Goal: Use online tool/utility: Utilize a website feature to perform a specific function

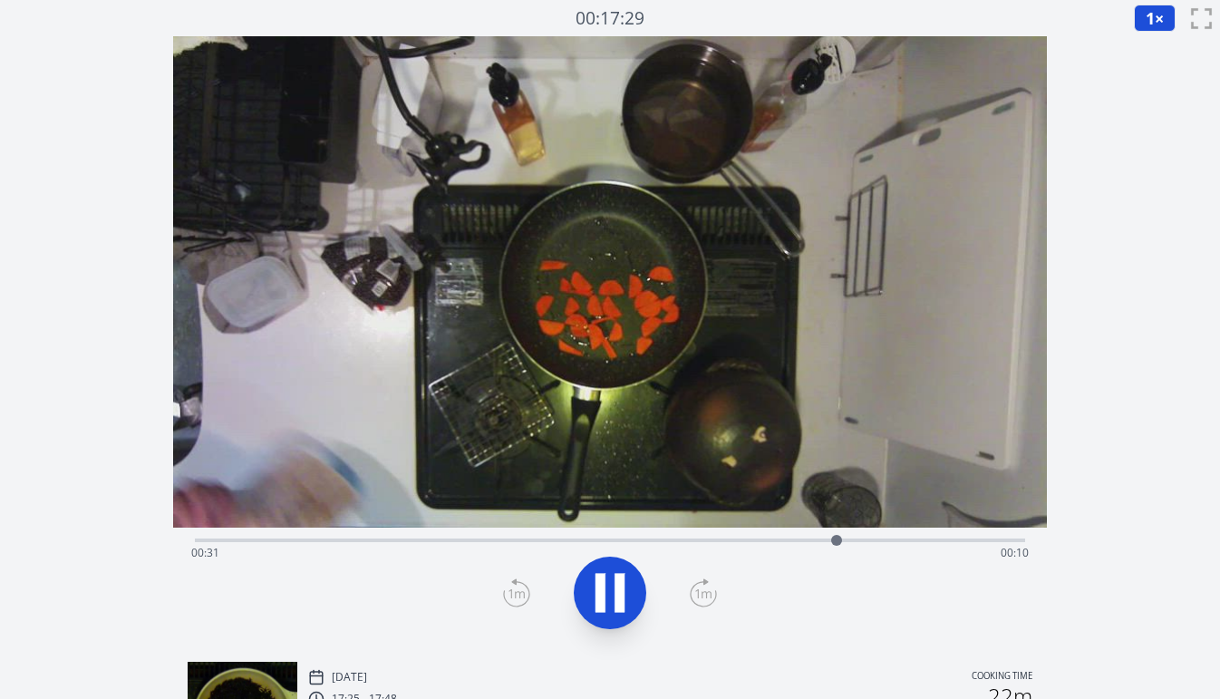
click at [399, 540] on div "Time elapsed: 00:31 Time remaining: 00:10" at bounding box center [609, 552] width 837 height 29
click at [325, 538] on div "Time elapsed: 00:10 Time remaining: 00:31" at bounding box center [609, 552] width 837 height 29
click at [516, 588] on icon at bounding box center [516, 592] width 27 height 29
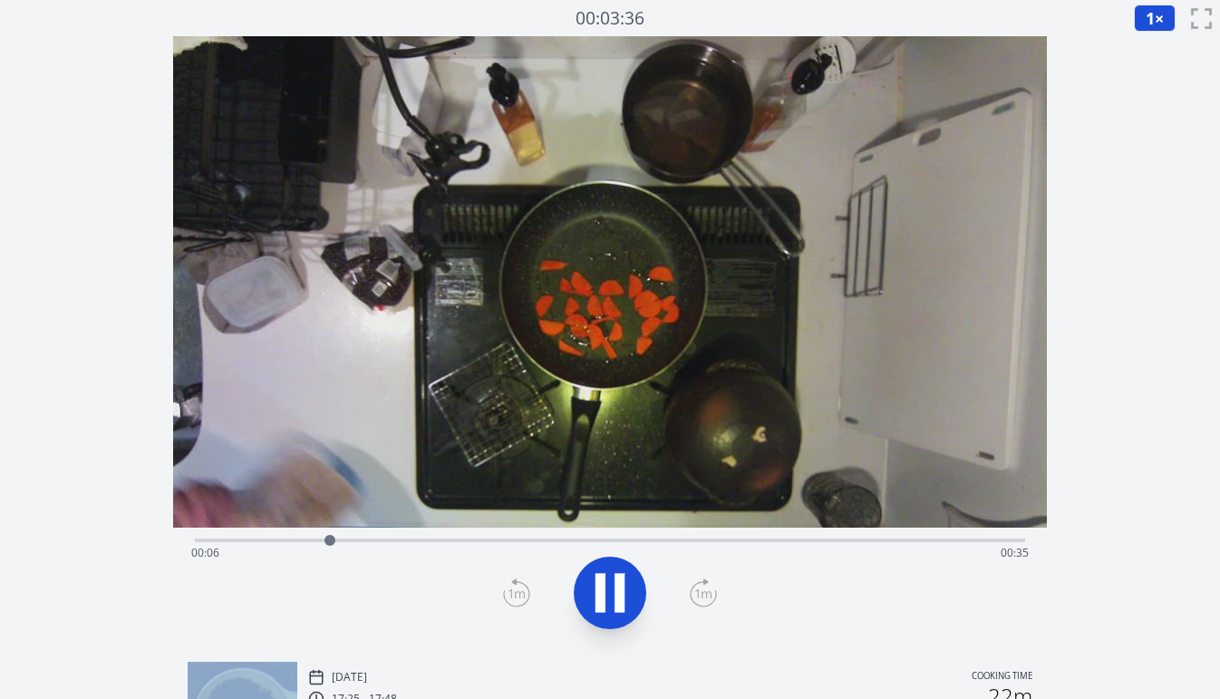
click at [516, 588] on icon at bounding box center [516, 592] width 27 height 29
click at [697, 585] on icon at bounding box center [703, 592] width 27 height 29
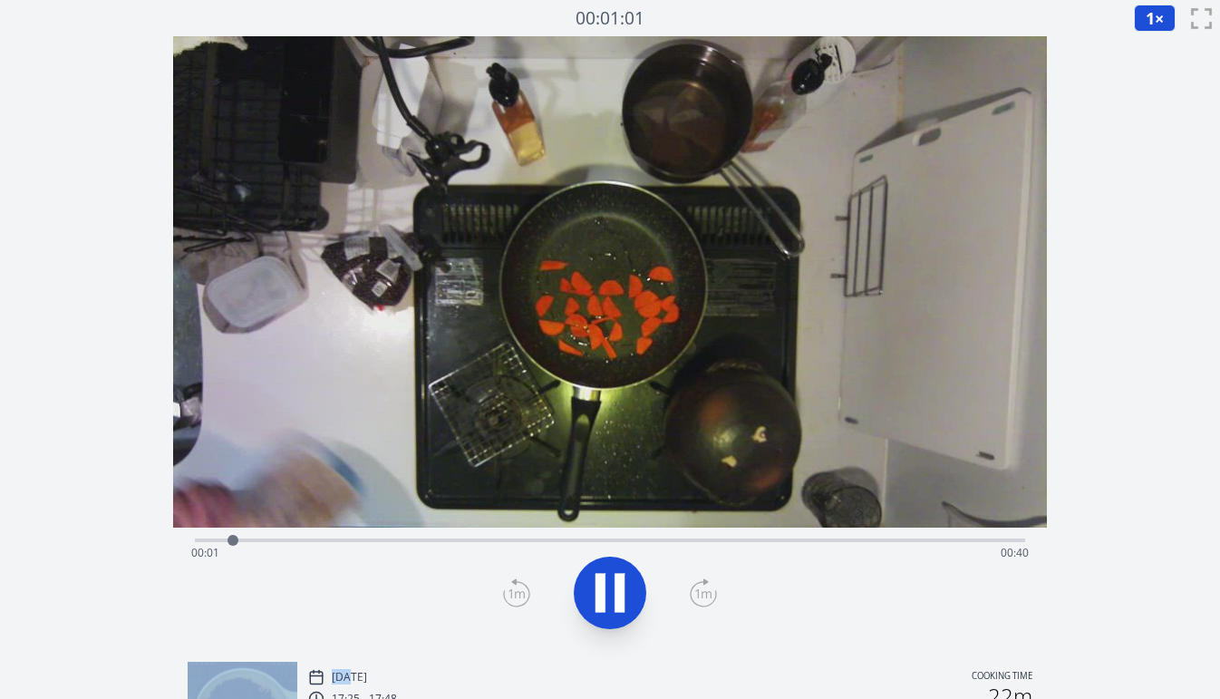
click at [697, 585] on icon at bounding box center [703, 592] width 27 height 29
click at [522, 595] on icon at bounding box center [516, 592] width 27 height 29
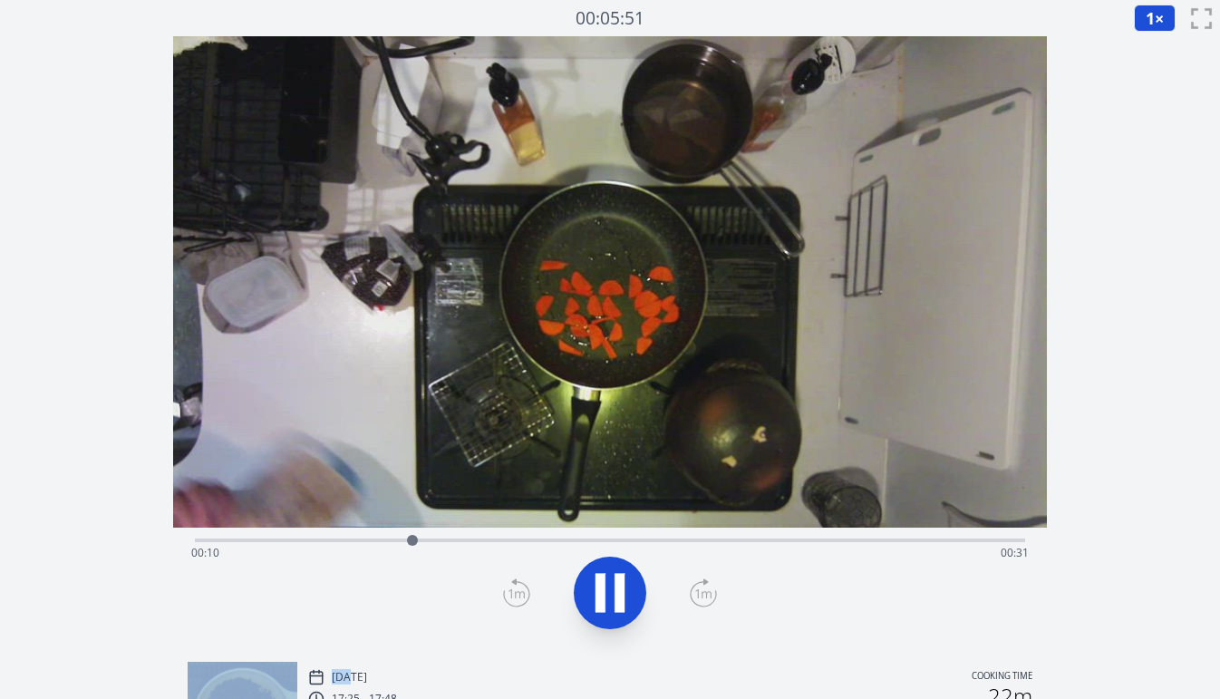
click at [605, 595] on icon at bounding box center [609, 592] width 51 height 51
click at [521, 589] on icon at bounding box center [516, 592] width 27 height 29
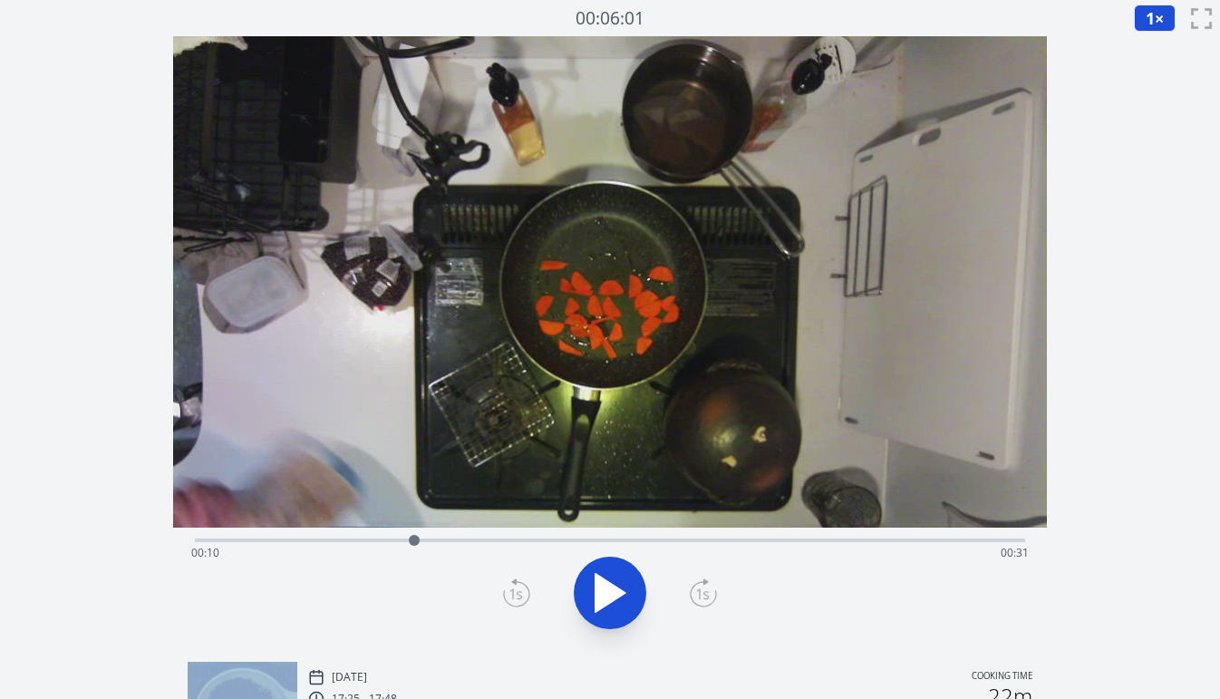
click at [521, 589] on icon at bounding box center [516, 592] width 27 height 29
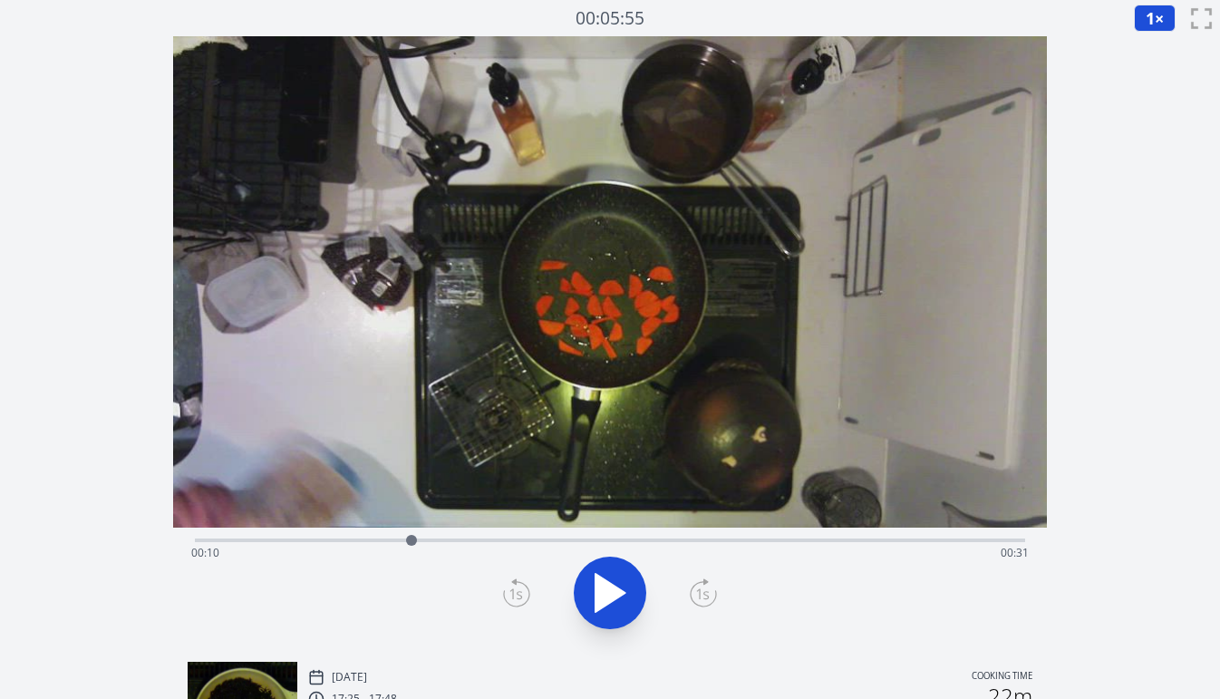
click at [521, 589] on icon at bounding box center [516, 592] width 27 height 29
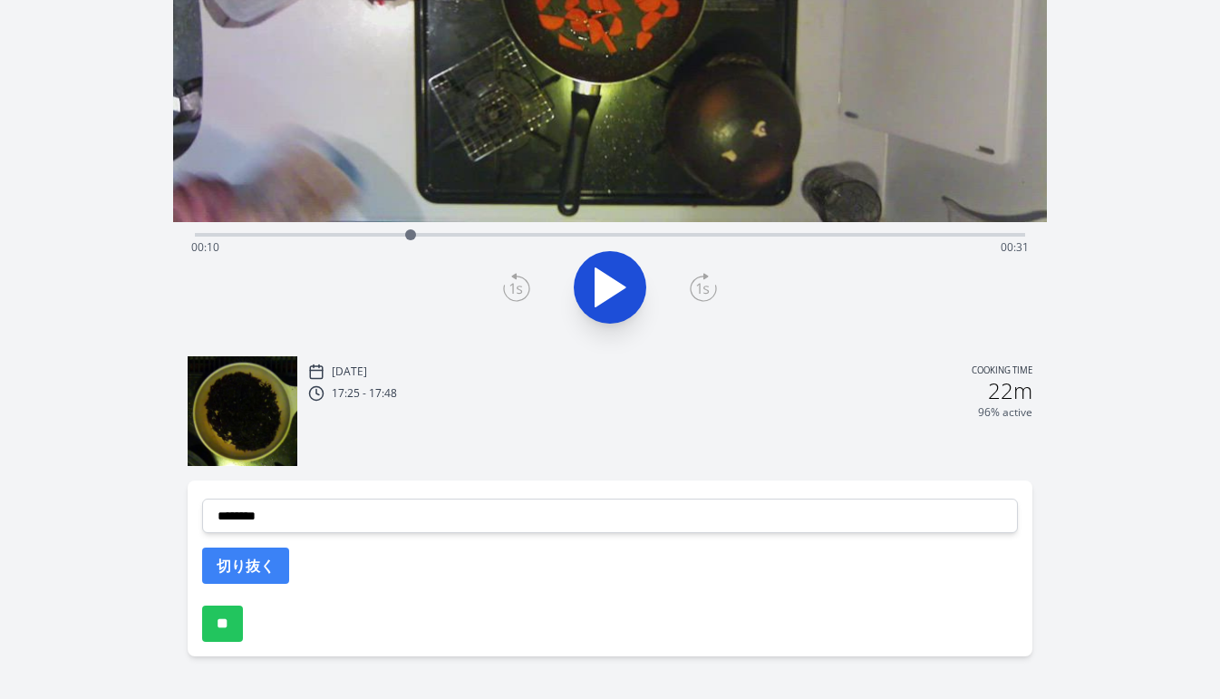
scroll to position [325, 0]
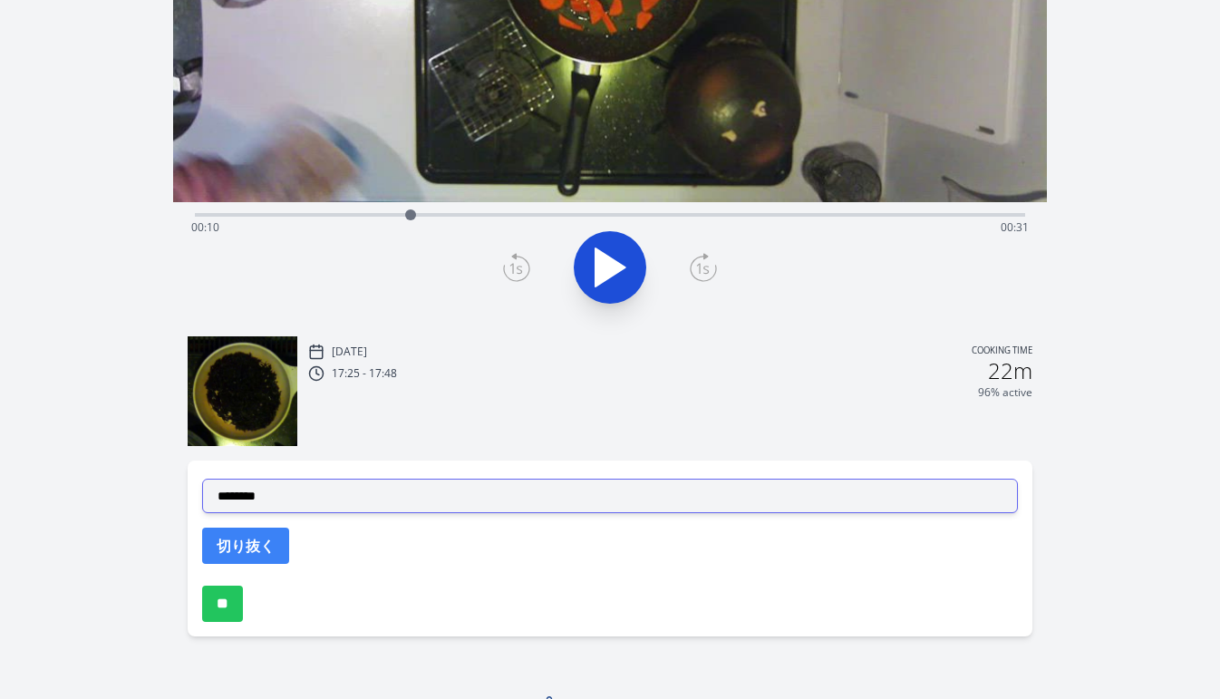
click at [497, 497] on select "**********" at bounding box center [609, 495] width 815 height 34
select select "**********"
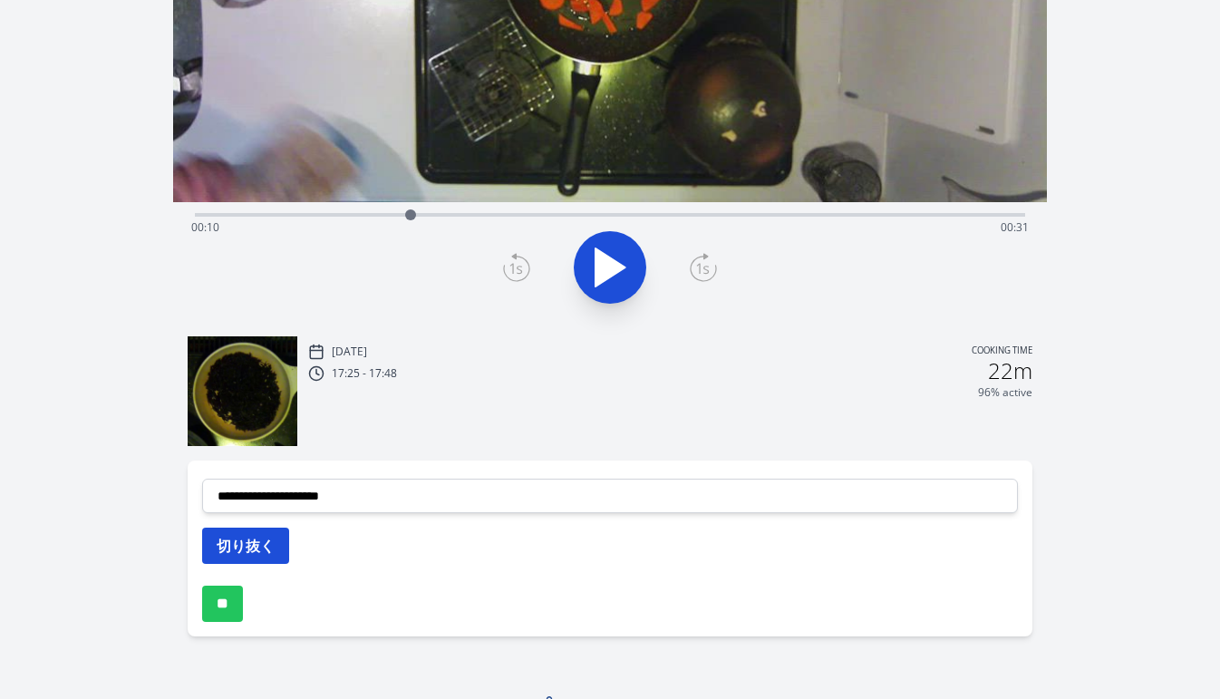
click at [273, 541] on button "切り抜く" at bounding box center [245, 545] width 87 height 36
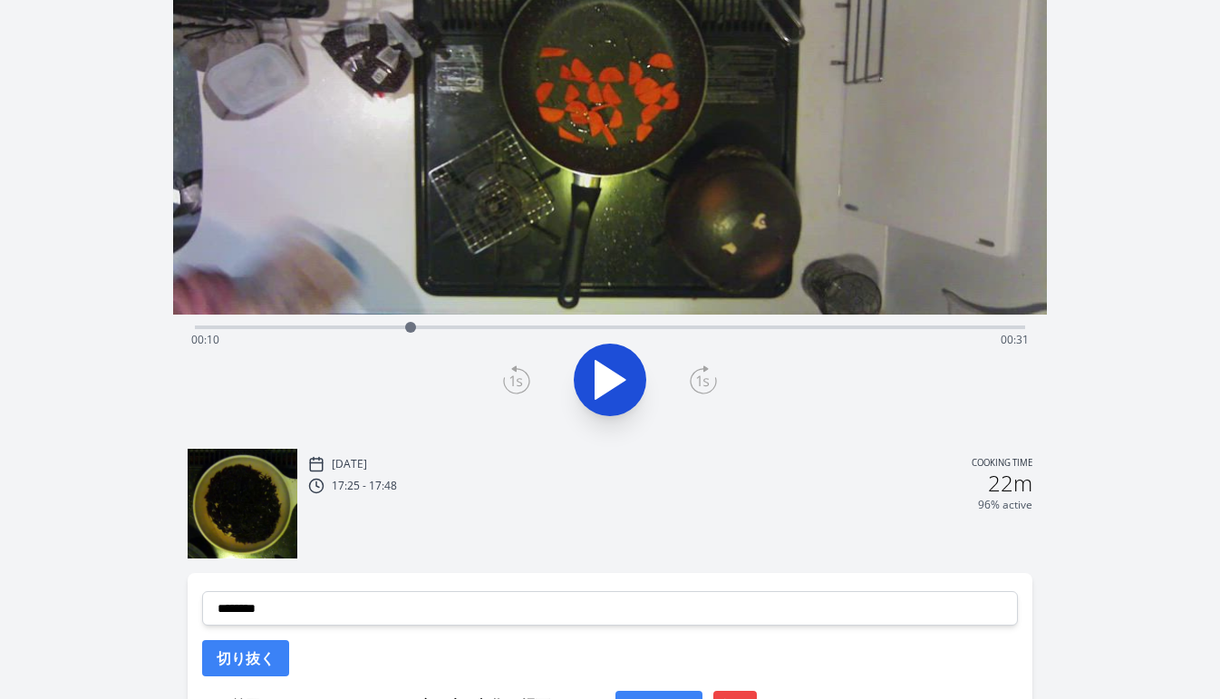
scroll to position [195, 0]
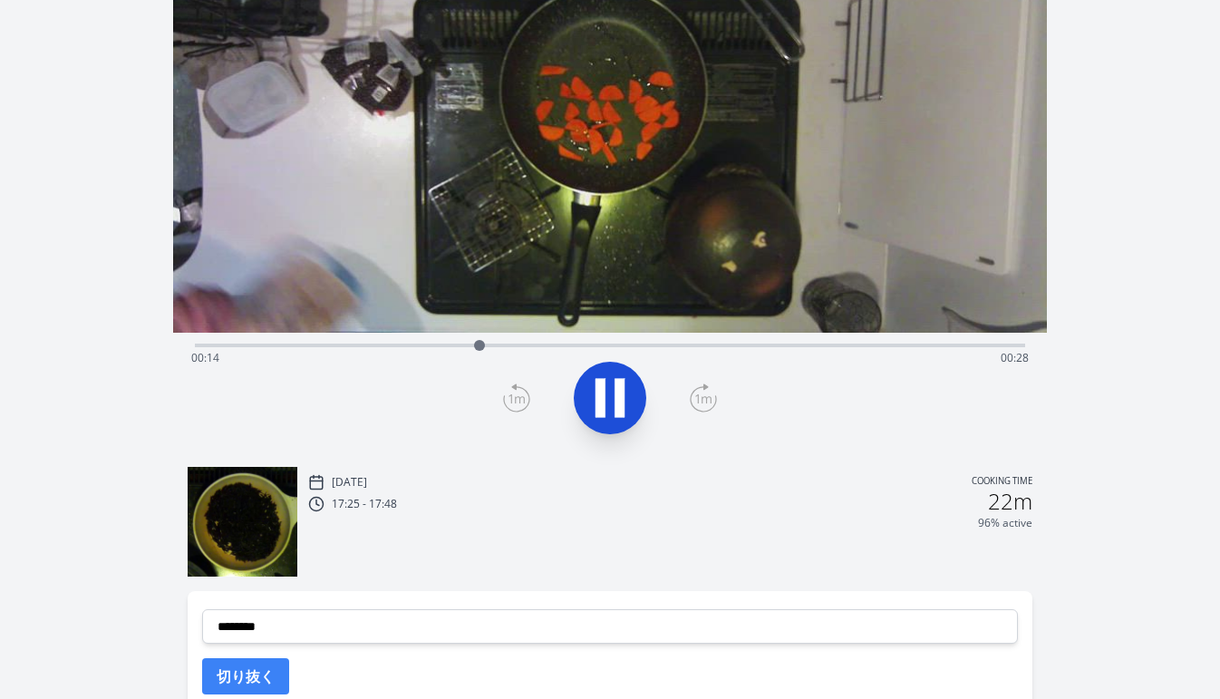
click at [415, 344] on div "Time elapsed: 00:14 Time remaining: 00:28" at bounding box center [609, 357] width 837 height 29
click at [400, 343] on div "Time elapsed: 00:11 Time remaining: 00:30" at bounding box center [609, 357] width 837 height 29
click at [411, 346] on div "Time elapsed: 00:12 Time remaining: 00:29" at bounding box center [609, 357] width 837 height 29
click at [597, 399] on icon at bounding box center [600, 398] width 10 height 39
click at [501, 396] on div at bounding box center [610, 397] width 852 height 87
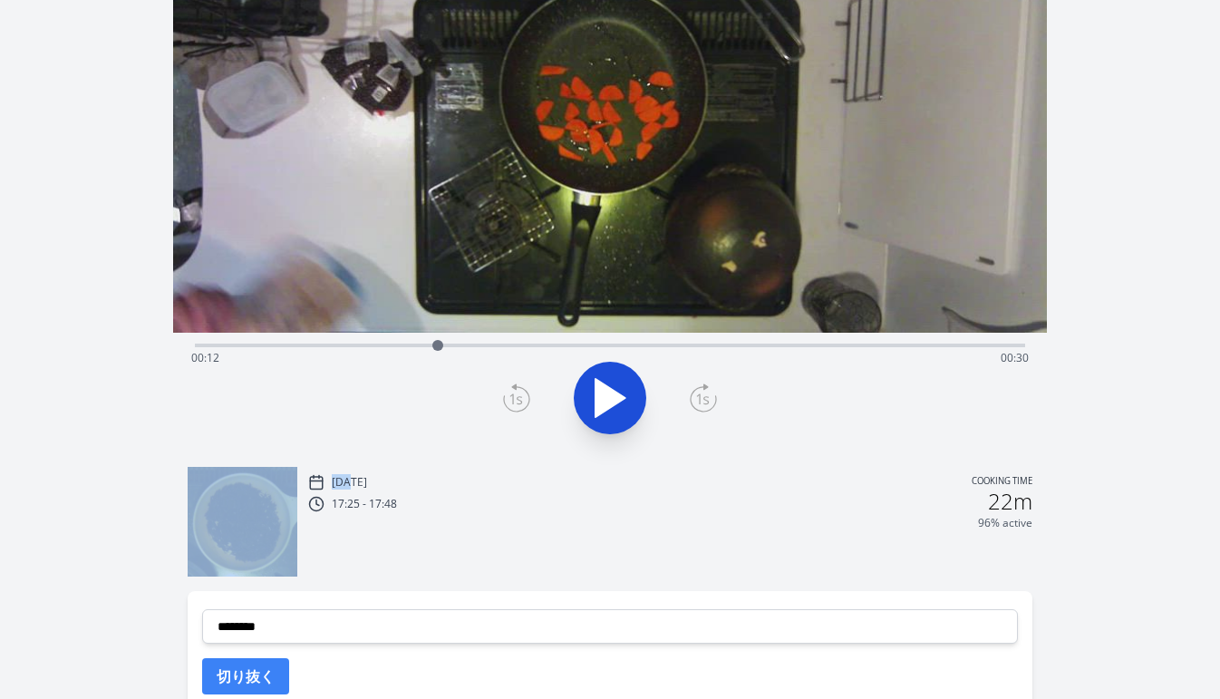
click at [501, 396] on div at bounding box center [610, 397] width 852 height 87
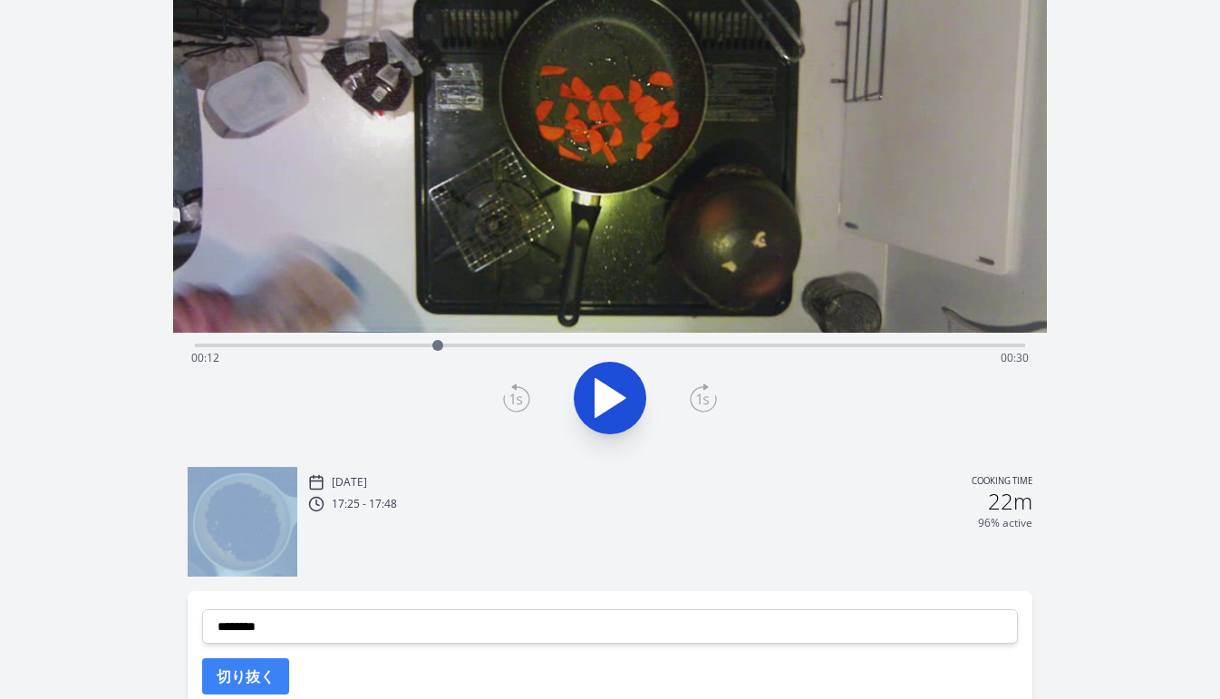
click at [501, 396] on div at bounding box center [610, 397] width 852 height 87
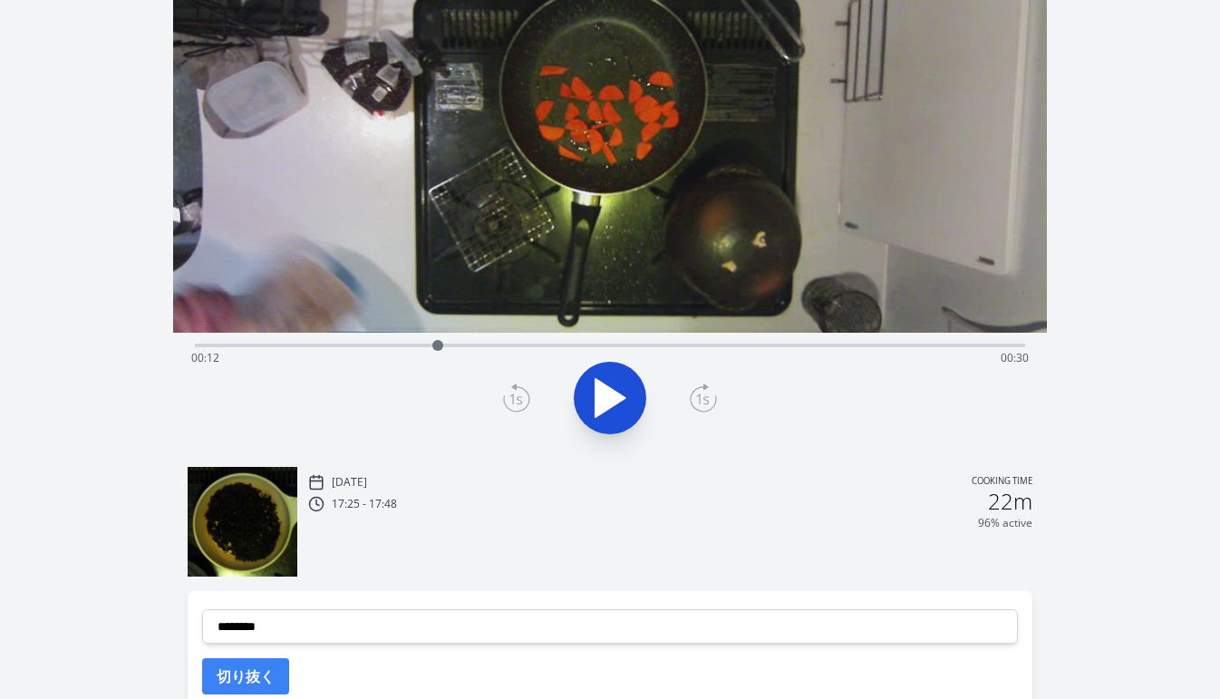
click at [513, 398] on icon at bounding box center [516, 399] width 13 height 11
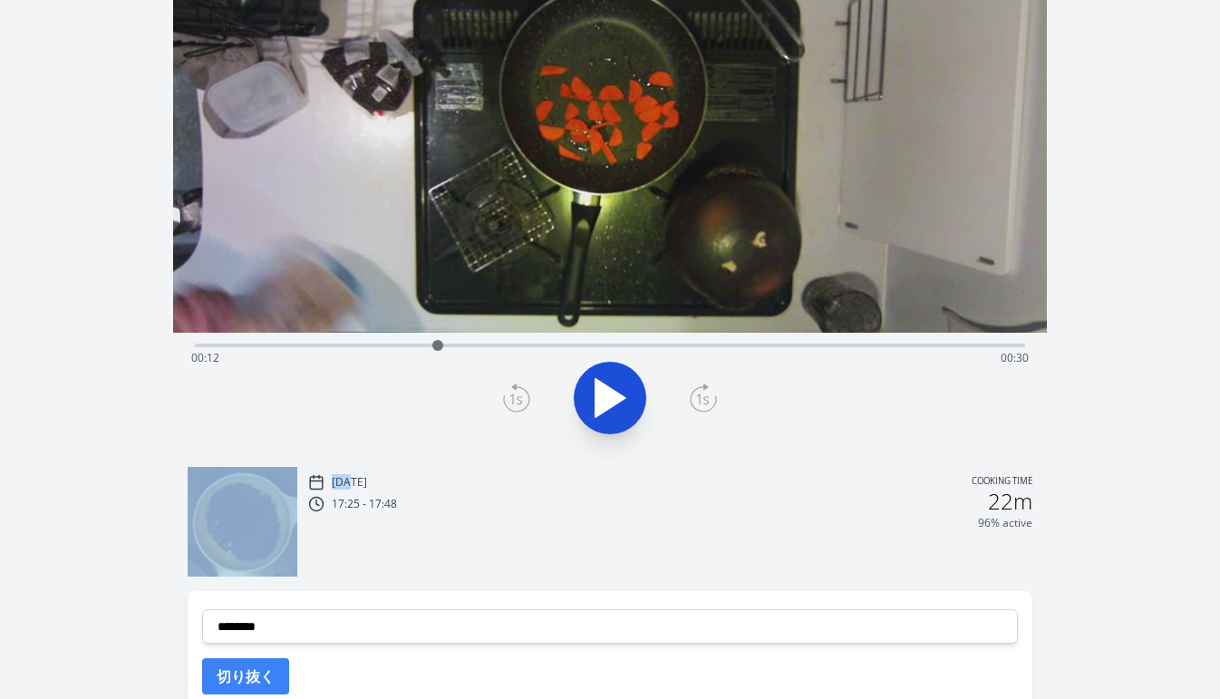
click at [513, 398] on icon at bounding box center [516, 399] width 13 height 11
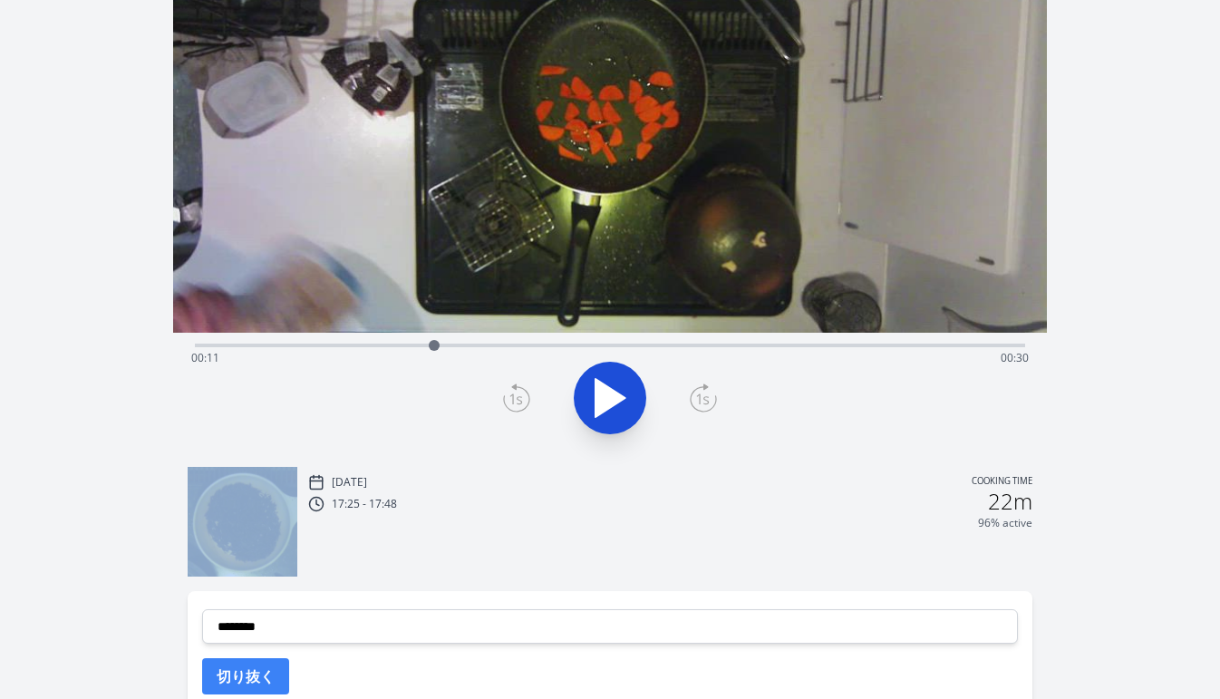
click at [513, 398] on icon at bounding box center [516, 399] width 13 height 11
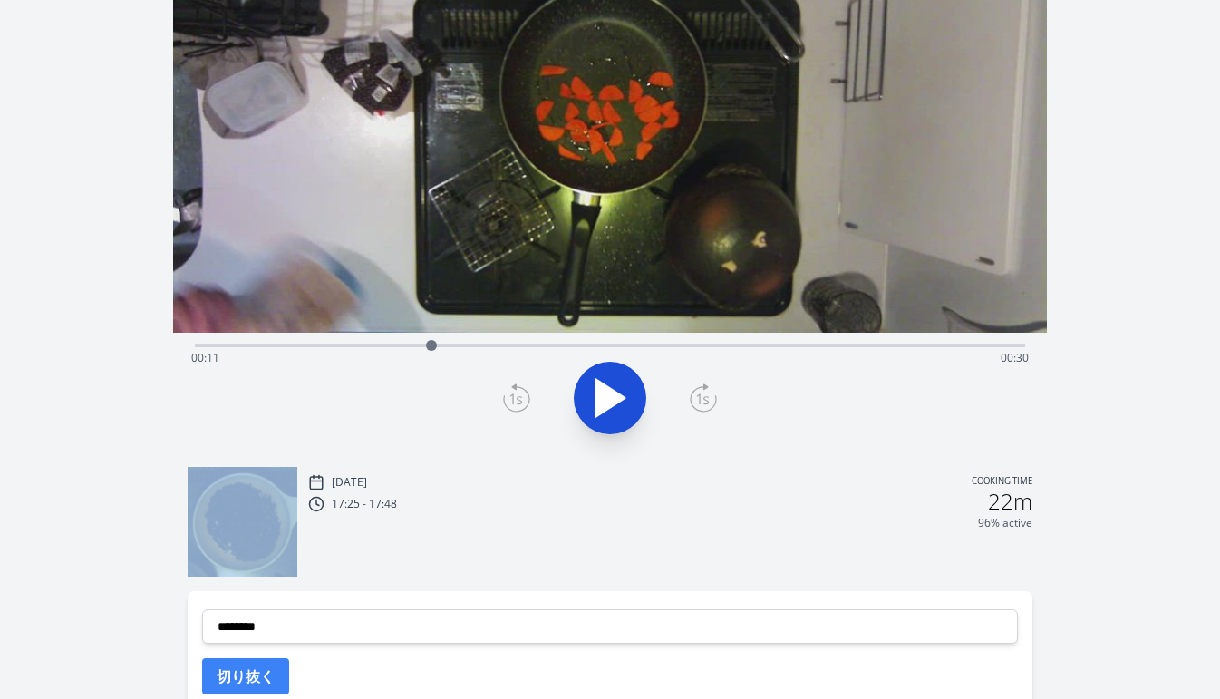
click at [513, 398] on icon at bounding box center [516, 399] width 13 height 11
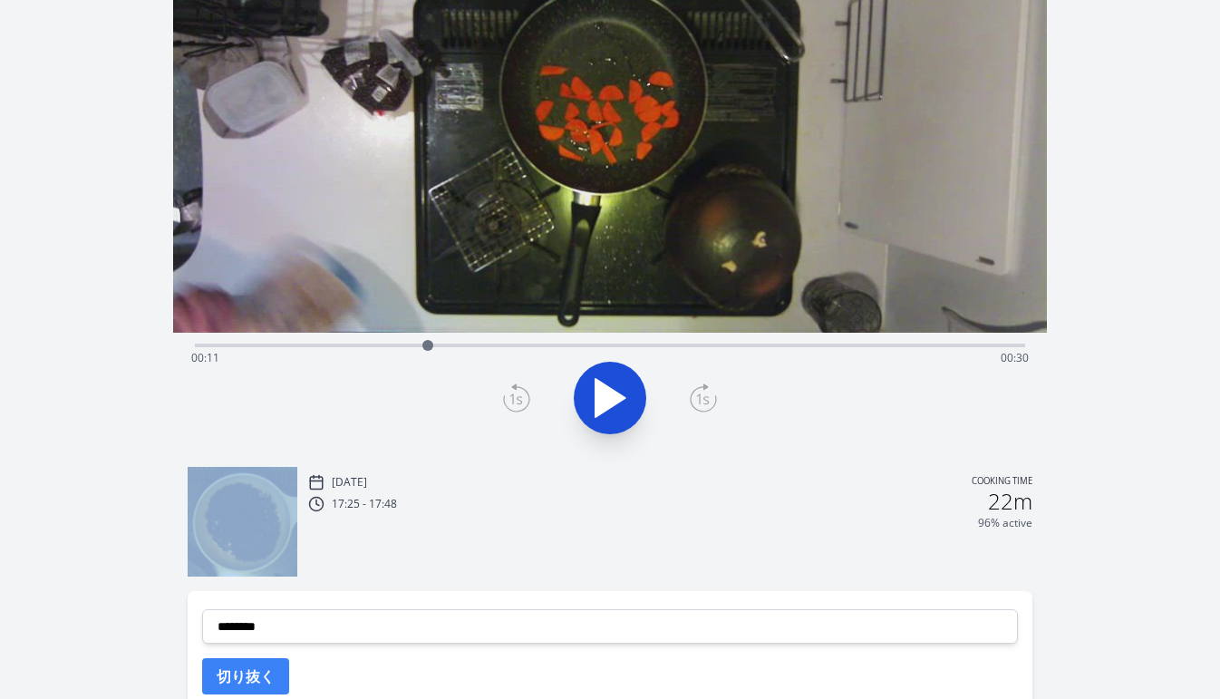
click at [513, 398] on icon at bounding box center [516, 399] width 13 height 11
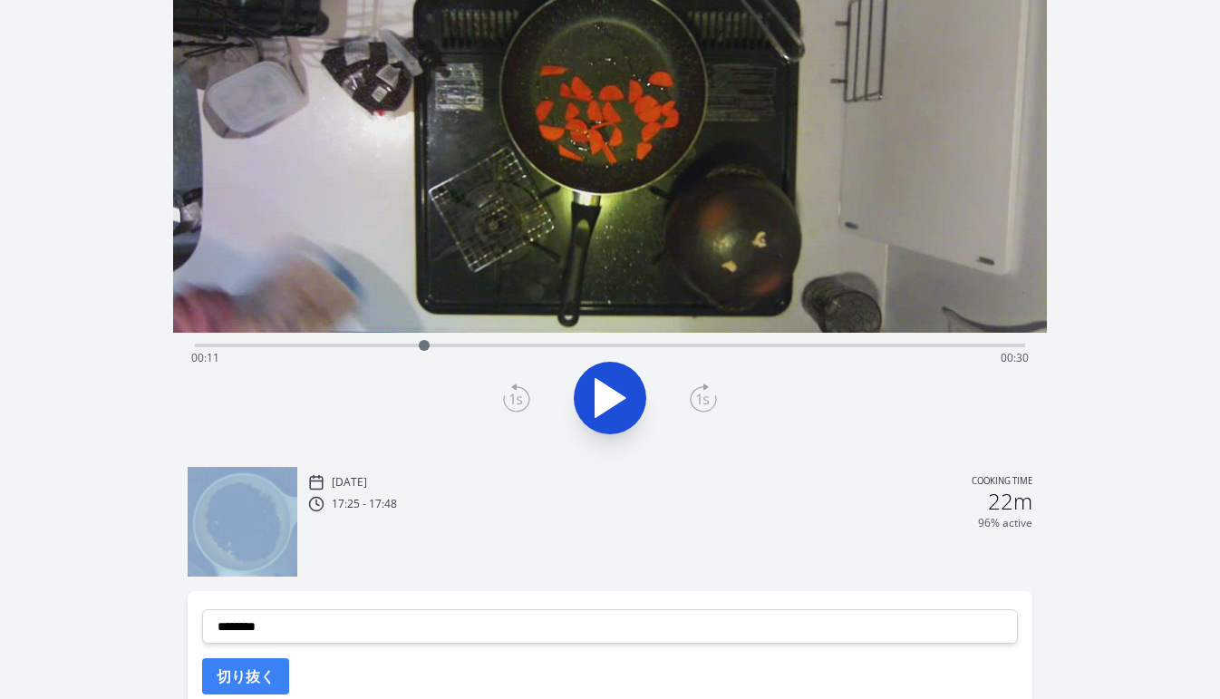
click at [513, 398] on icon at bounding box center [516, 399] width 13 height 11
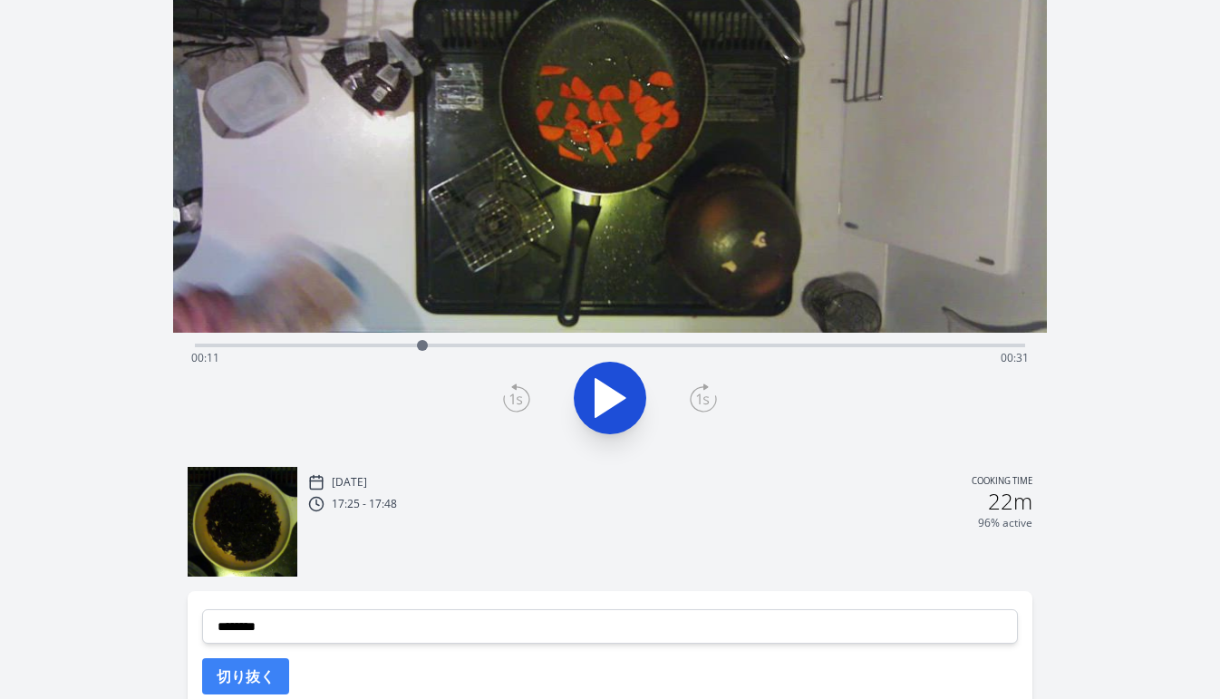
click at [518, 399] on icon at bounding box center [516, 399] width 13 height 11
click at [520, 396] on icon at bounding box center [516, 399] width 13 height 11
click at [698, 396] on icon at bounding box center [703, 397] width 27 height 29
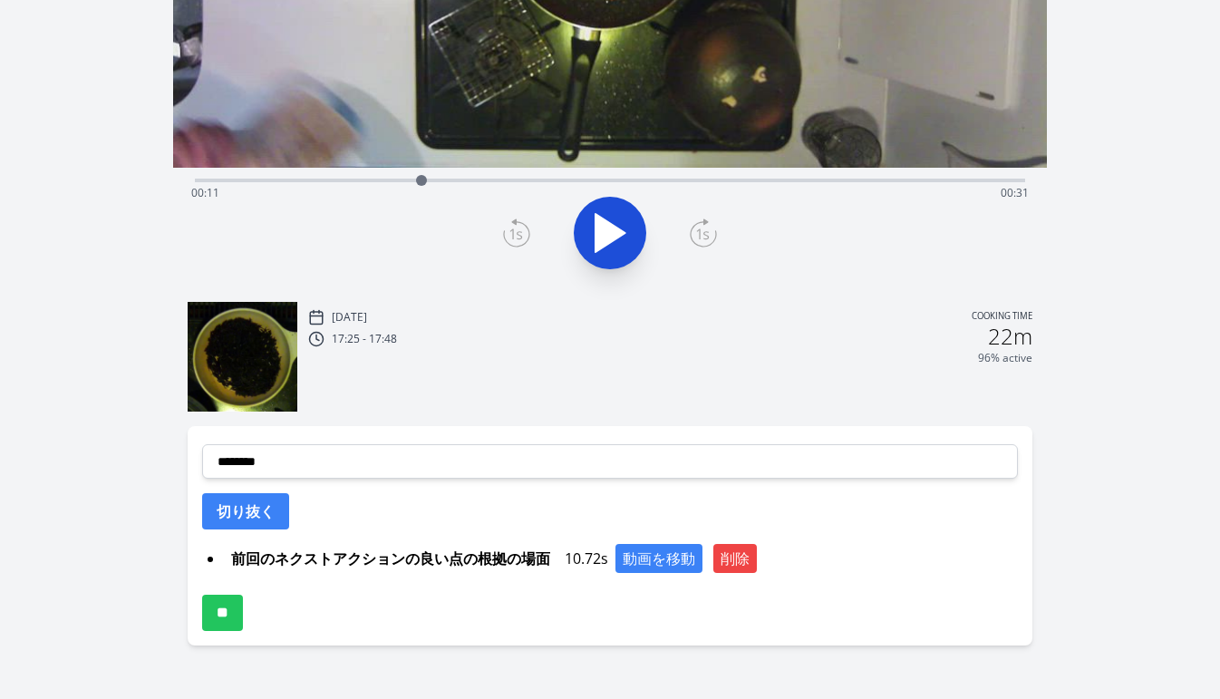
scroll to position [393, 0]
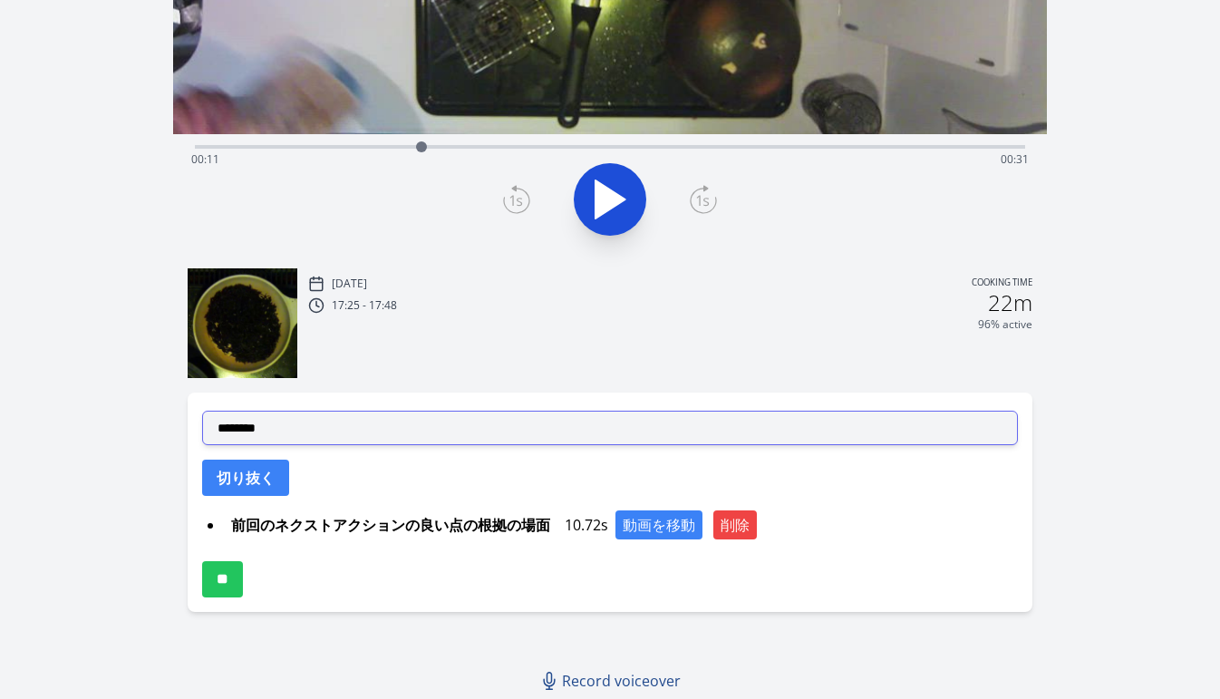
click at [468, 427] on select "**********" at bounding box center [609, 427] width 815 height 34
select select "**********"
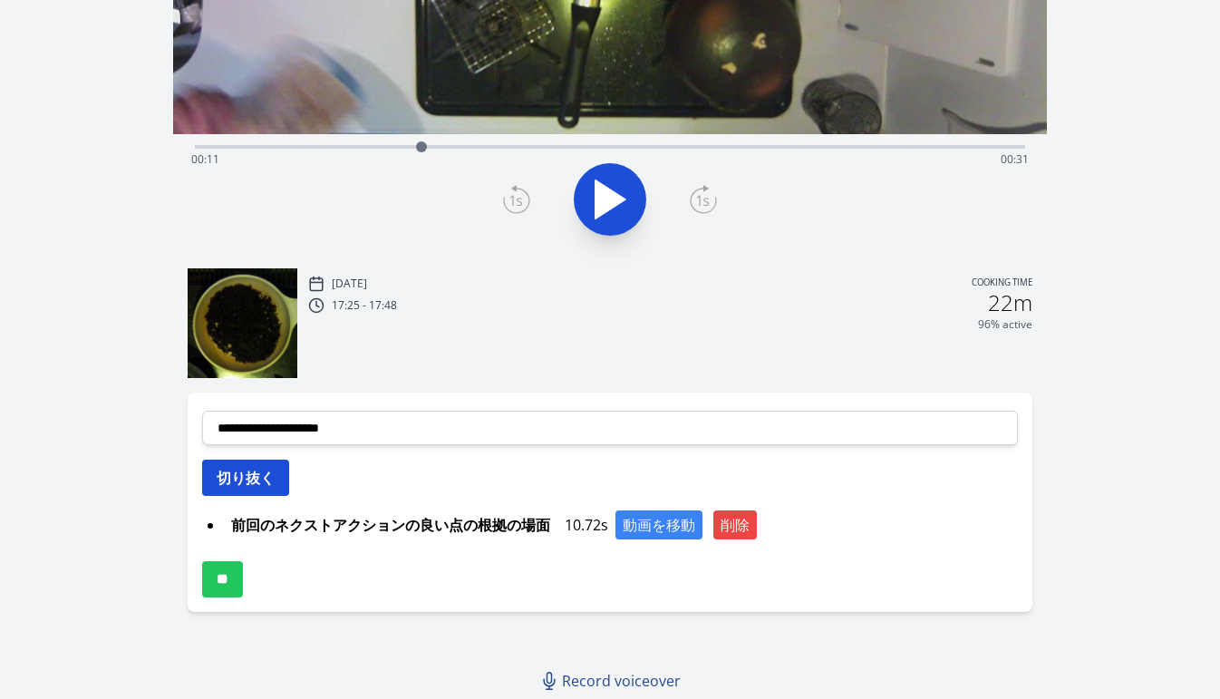
click at [268, 483] on button "切り抜く" at bounding box center [245, 477] width 87 height 36
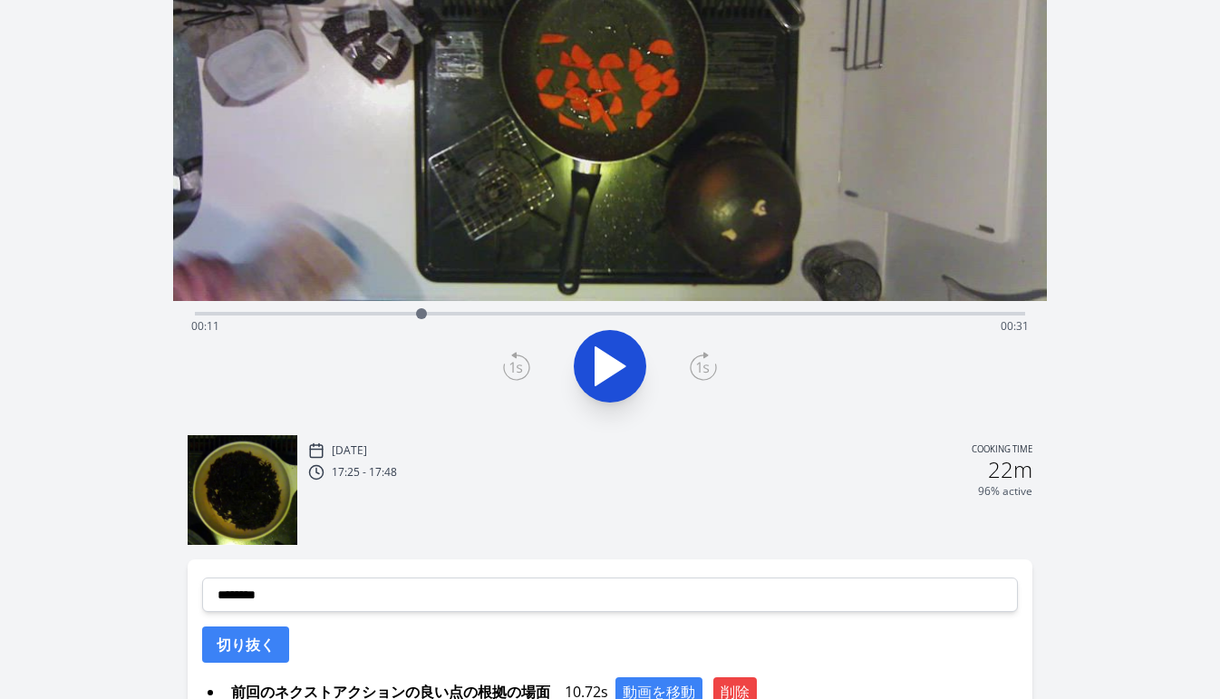
scroll to position [213, 0]
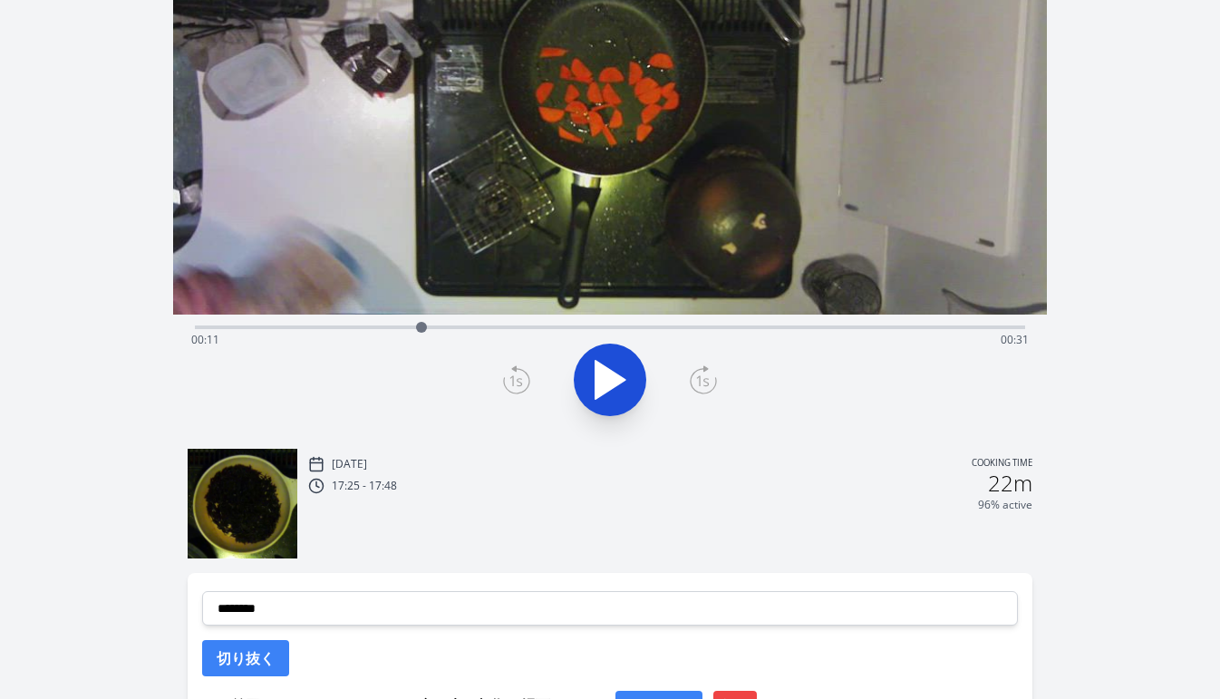
click at [375, 328] on div "Time elapsed: 00:11 Time remaining: 00:31" at bounding box center [609, 339] width 837 height 29
click at [388, 328] on div at bounding box center [375, 327] width 27 height 27
click at [393, 328] on div at bounding box center [387, 327] width 27 height 27
click at [395, 328] on div at bounding box center [393, 327] width 11 height 11
click at [407, 328] on div at bounding box center [394, 327] width 27 height 27
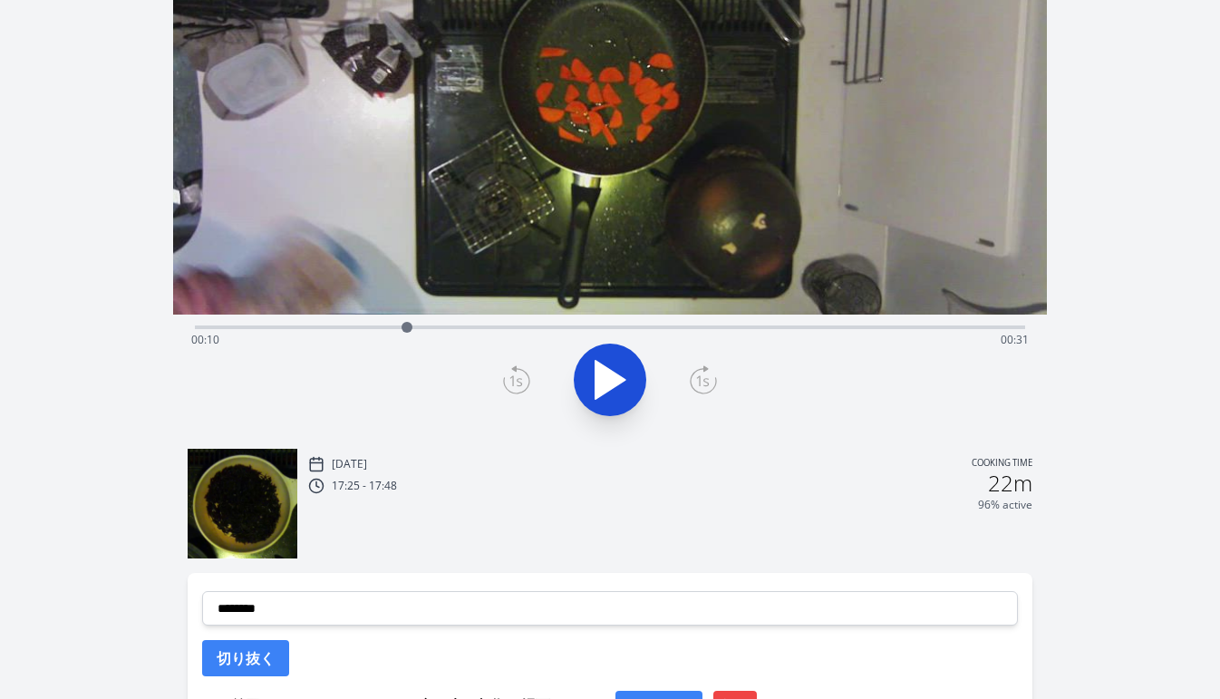
click at [415, 328] on div at bounding box center [406, 327] width 27 height 27
click at [422, 328] on div at bounding box center [414, 327] width 27 height 27
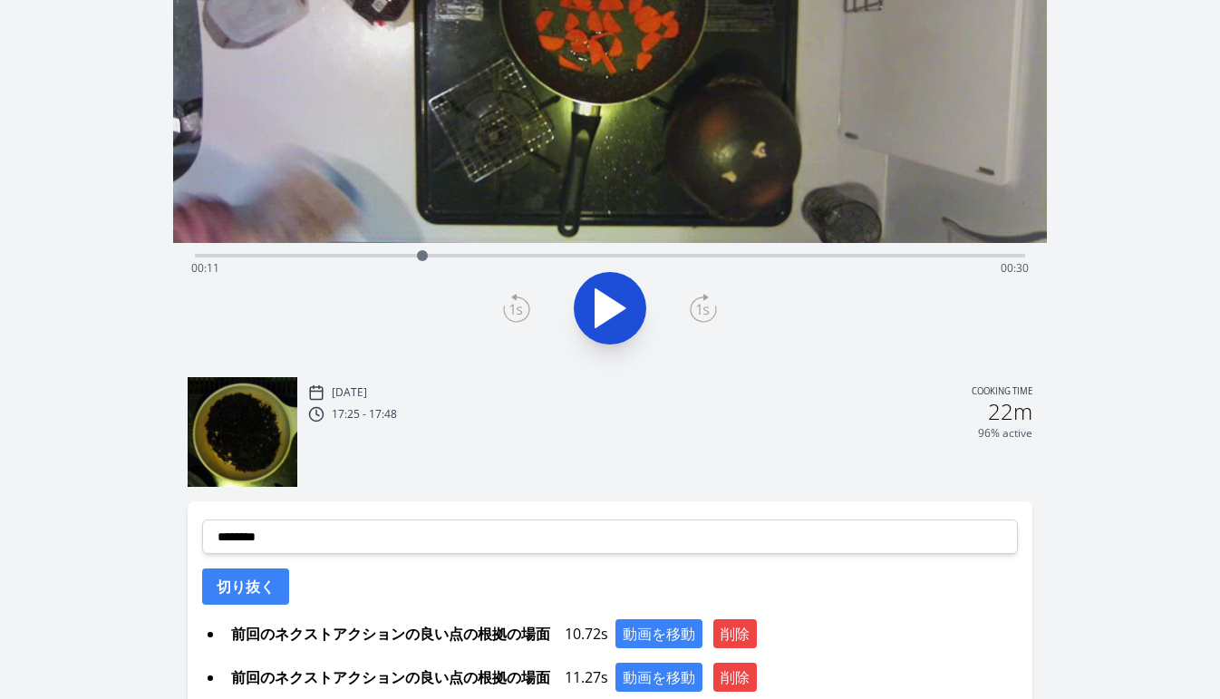
scroll to position [287, 0]
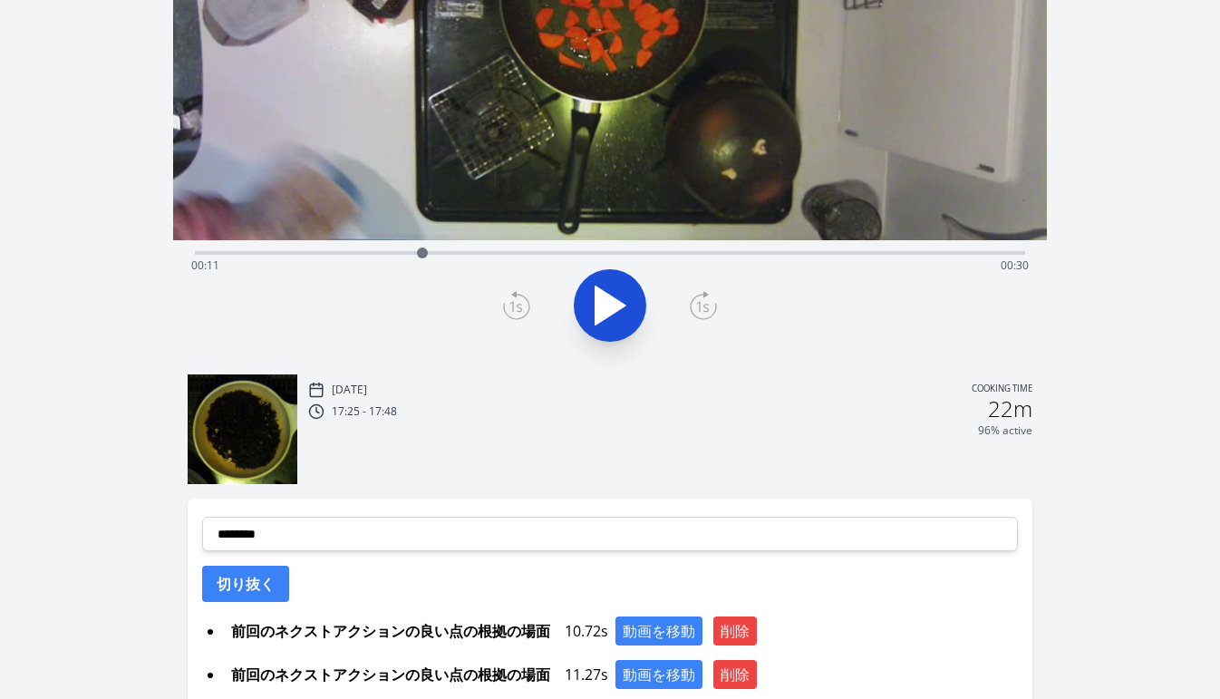
click at [514, 295] on icon at bounding box center [514, 294] width 4 height 5
click at [515, 299] on icon at bounding box center [516, 305] width 27 height 29
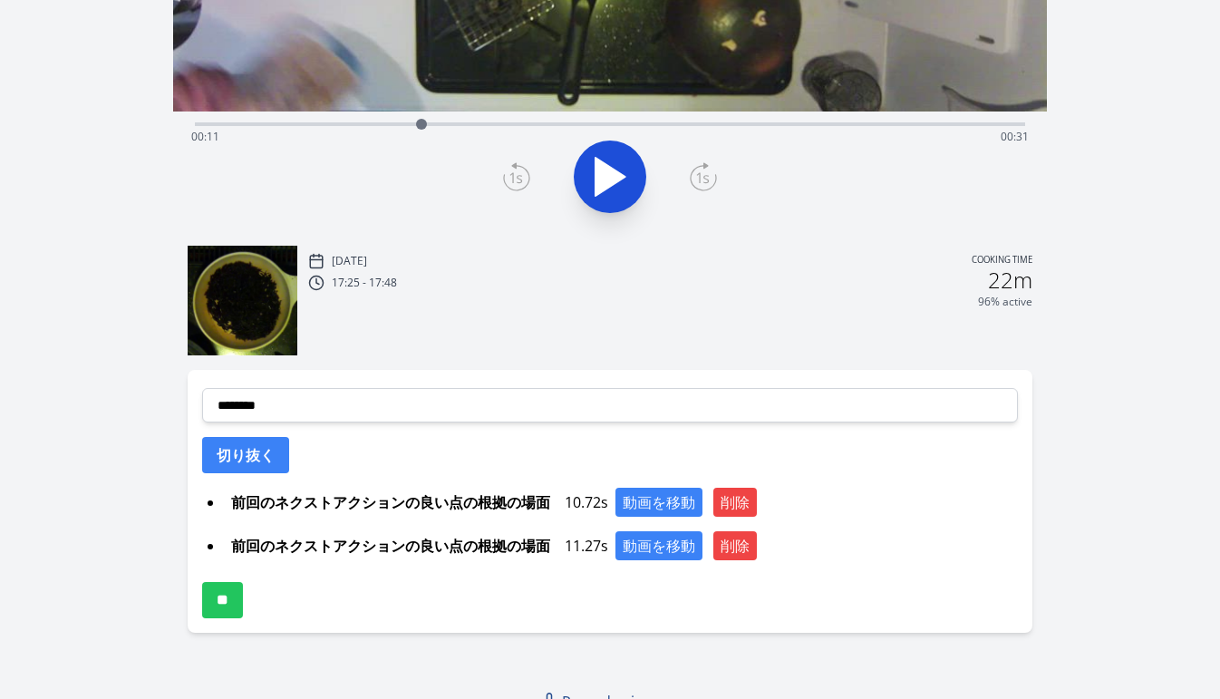
scroll to position [426, 0]
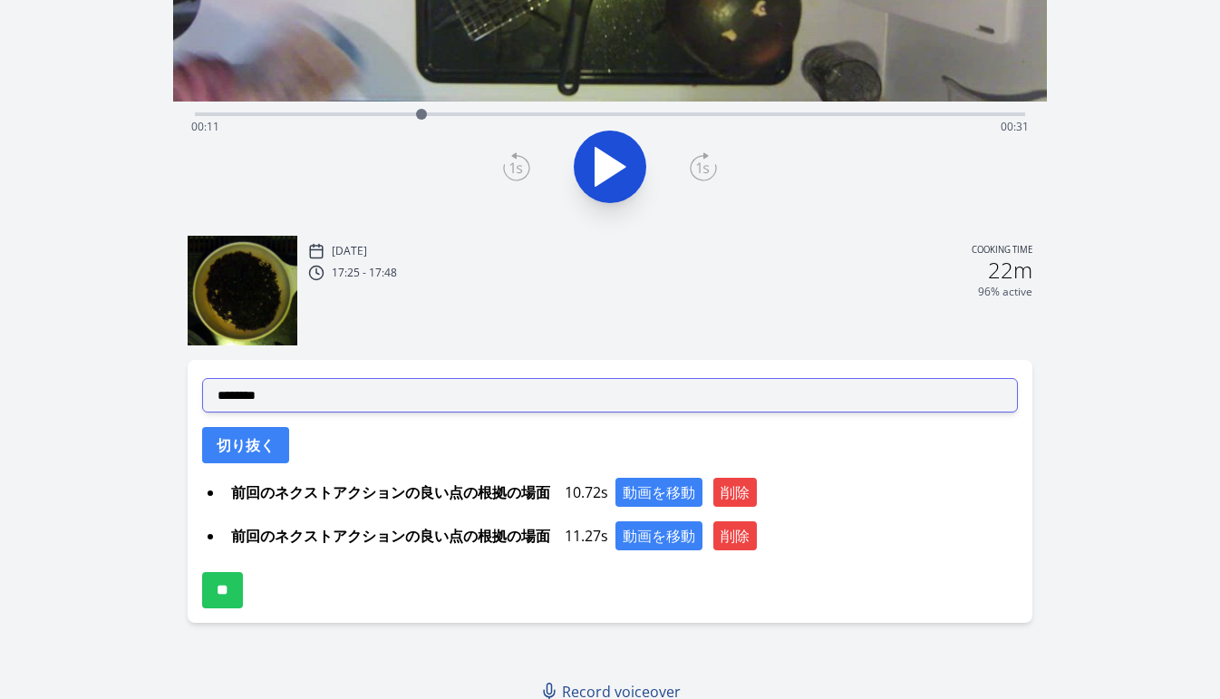
click at [439, 396] on select "**********" at bounding box center [609, 395] width 815 height 34
select select "**********"
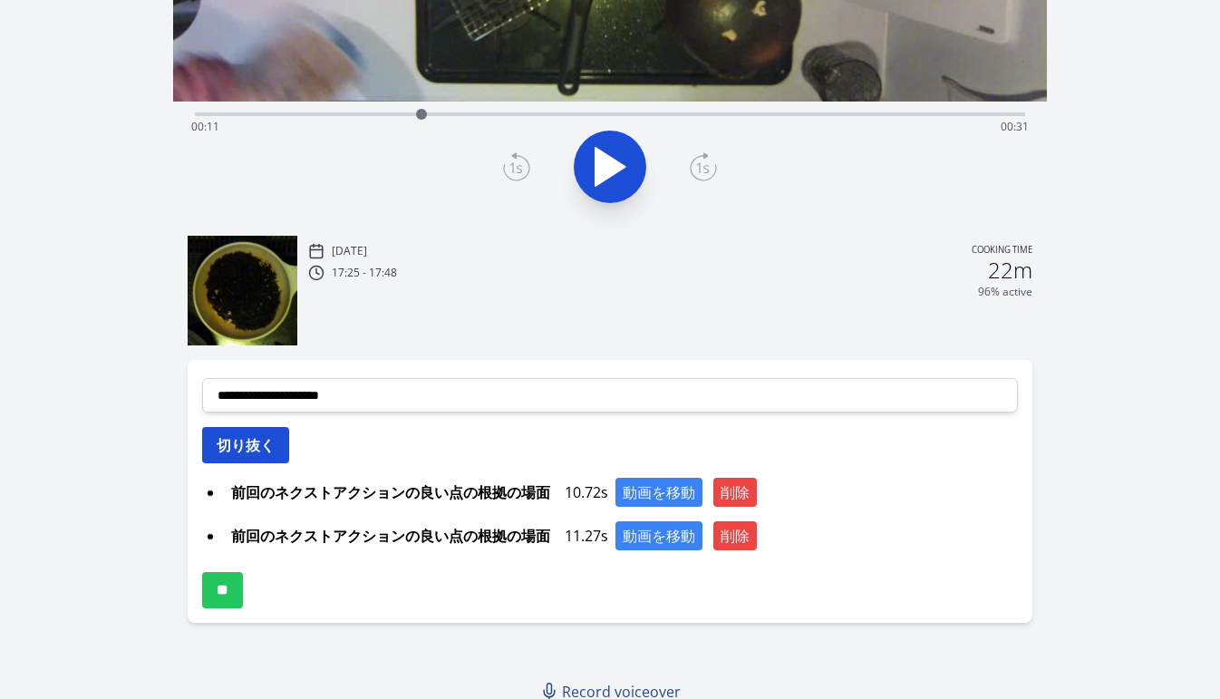
click at [271, 452] on button "切り抜く" at bounding box center [245, 445] width 87 height 36
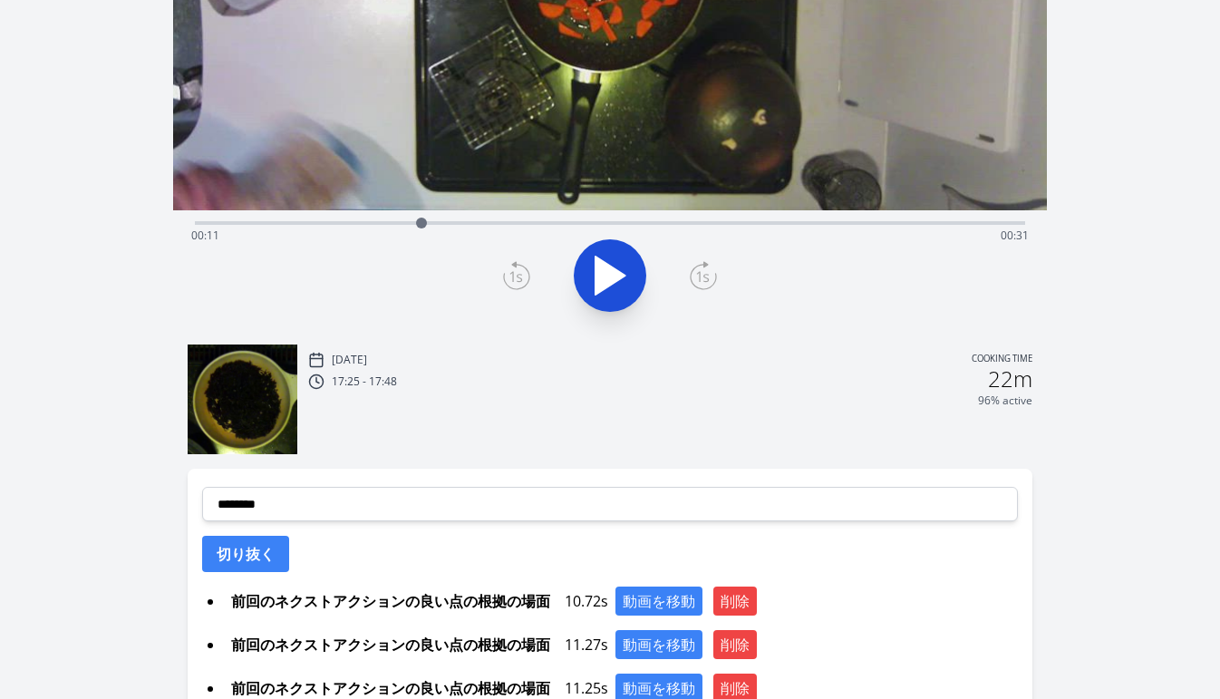
scroll to position [304, 0]
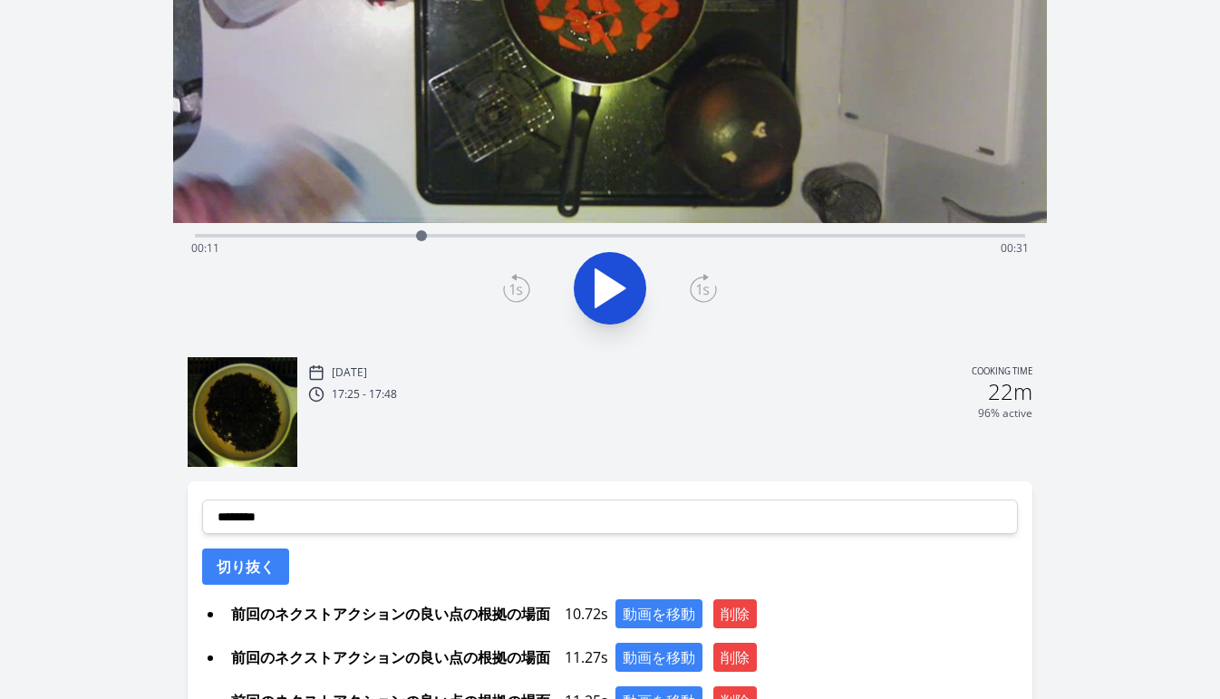
click at [716, 298] on icon at bounding box center [703, 288] width 27 height 29
click at [516, 294] on icon at bounding box center [516, 288] width 27 height 29
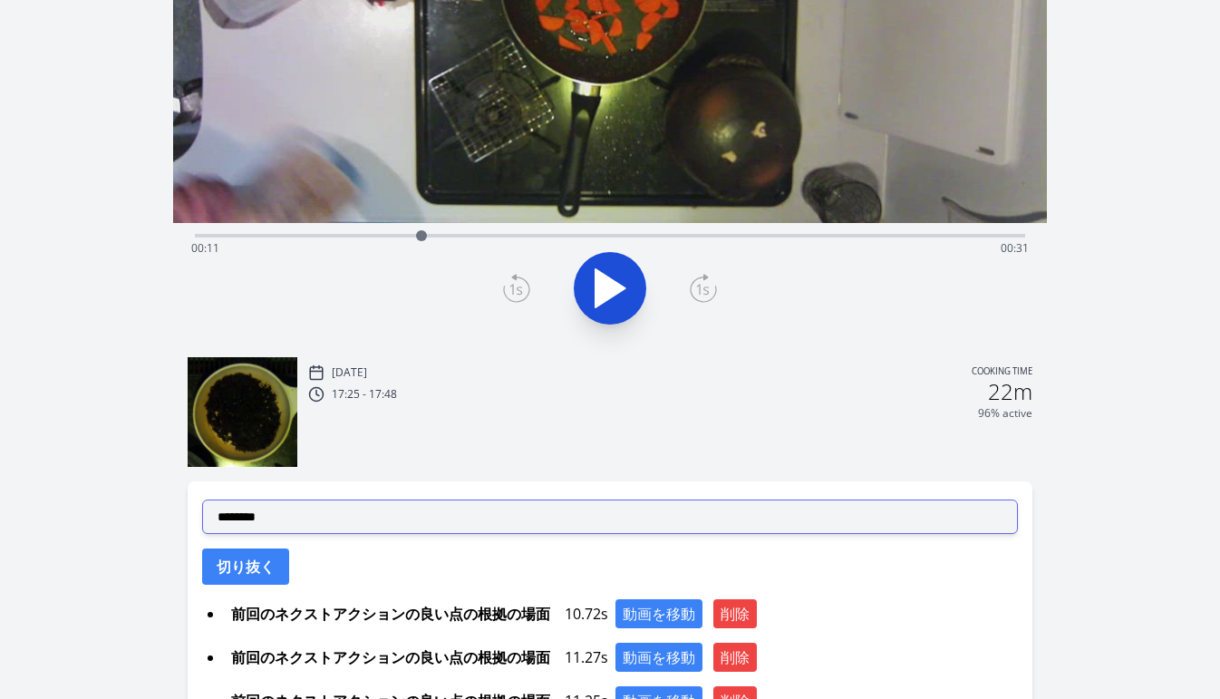
click at [396, 524] on select "**********" at bounding box center [609, 516] width 815 height 34
select select "**********"
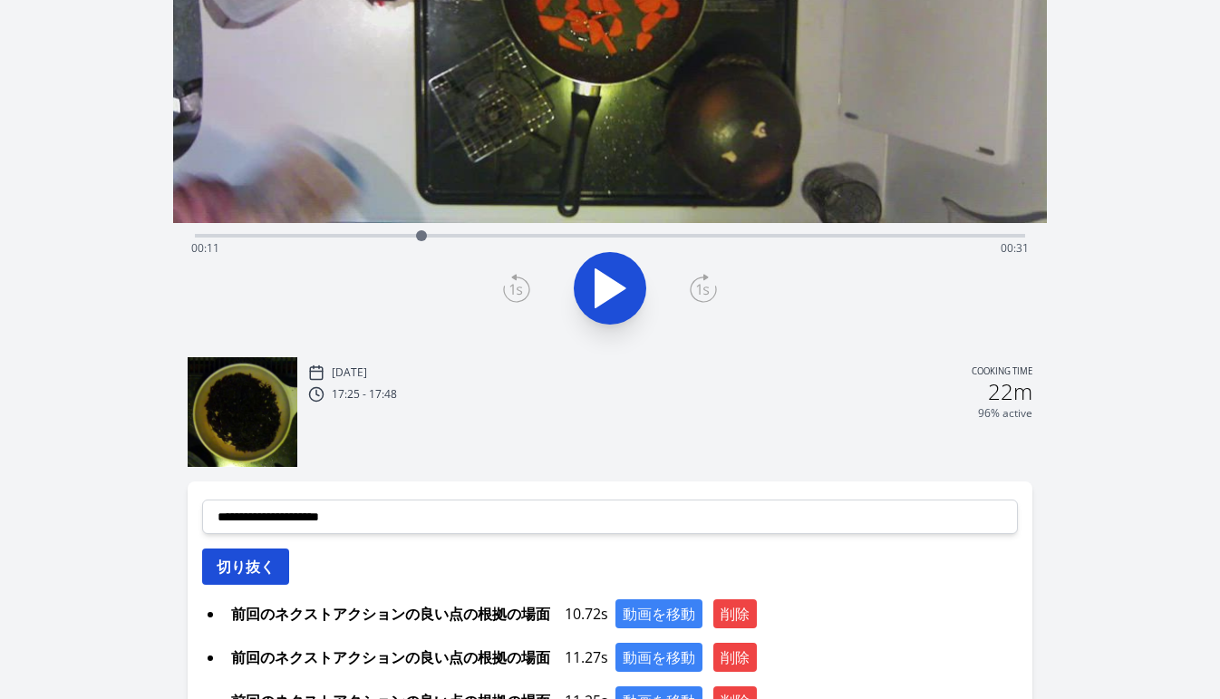
click at [248, 578] on button "切り抜く" at bounding box center [245, 566] width 87 height 36
select select
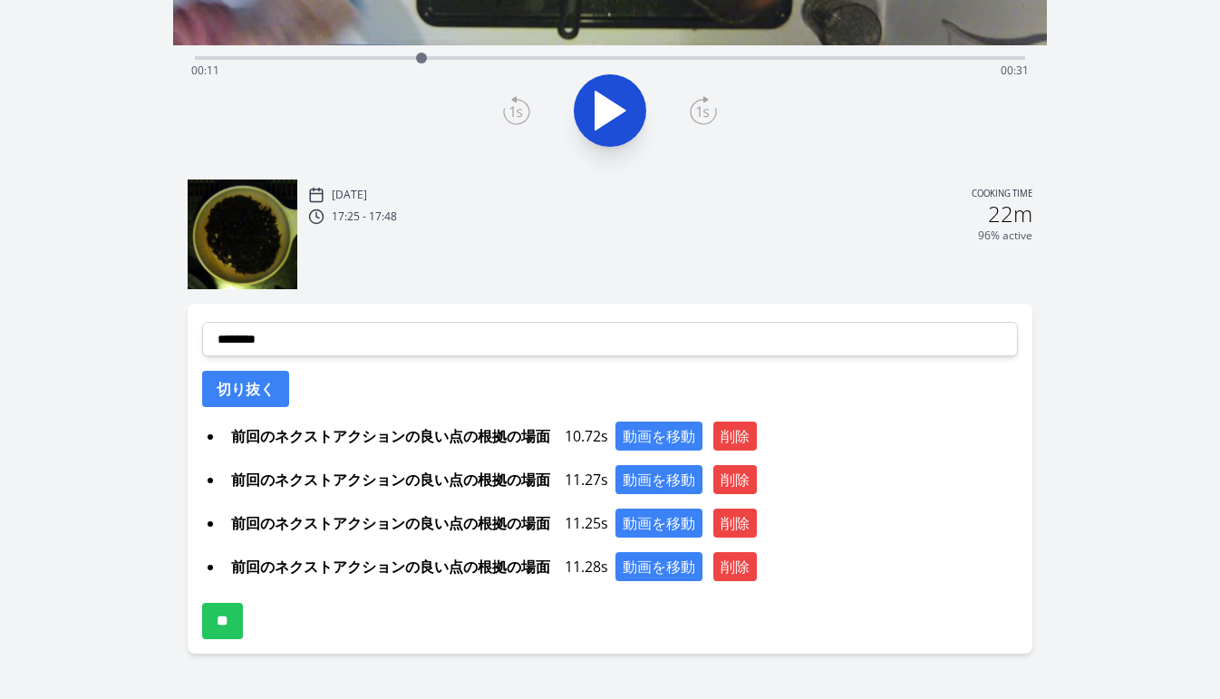
scroll to position [524, 0]
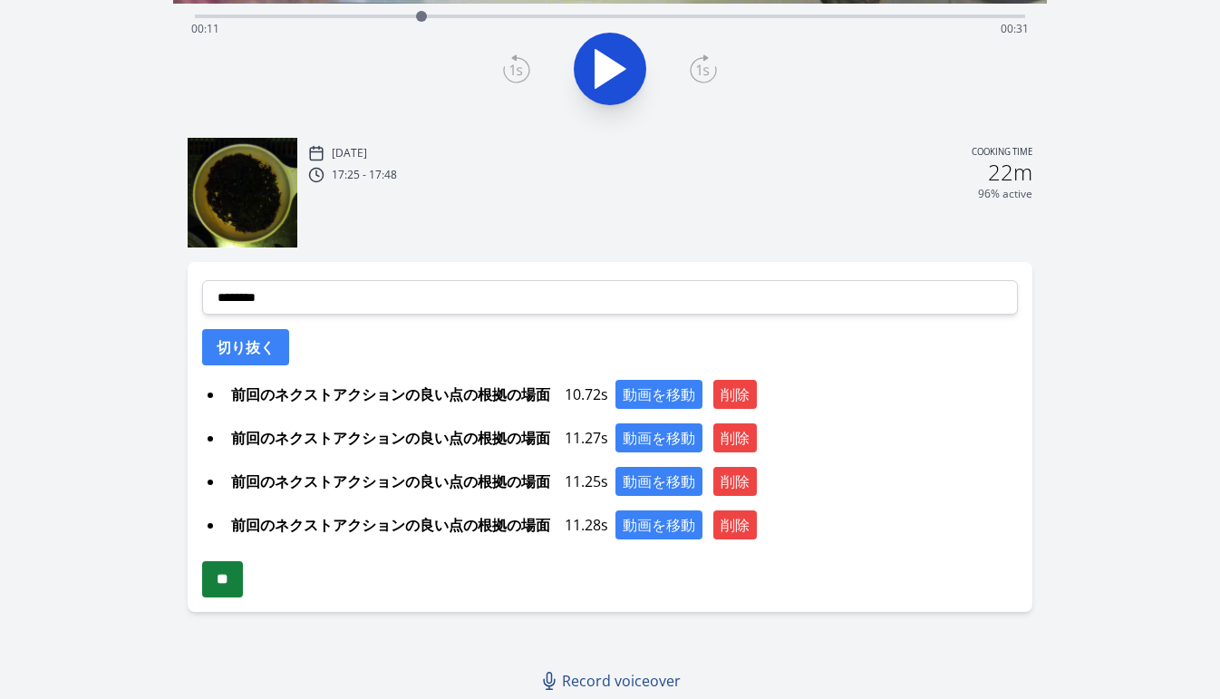
click at [243, 575] on input "**" at bounding box center [222, 579] width 41 height 36
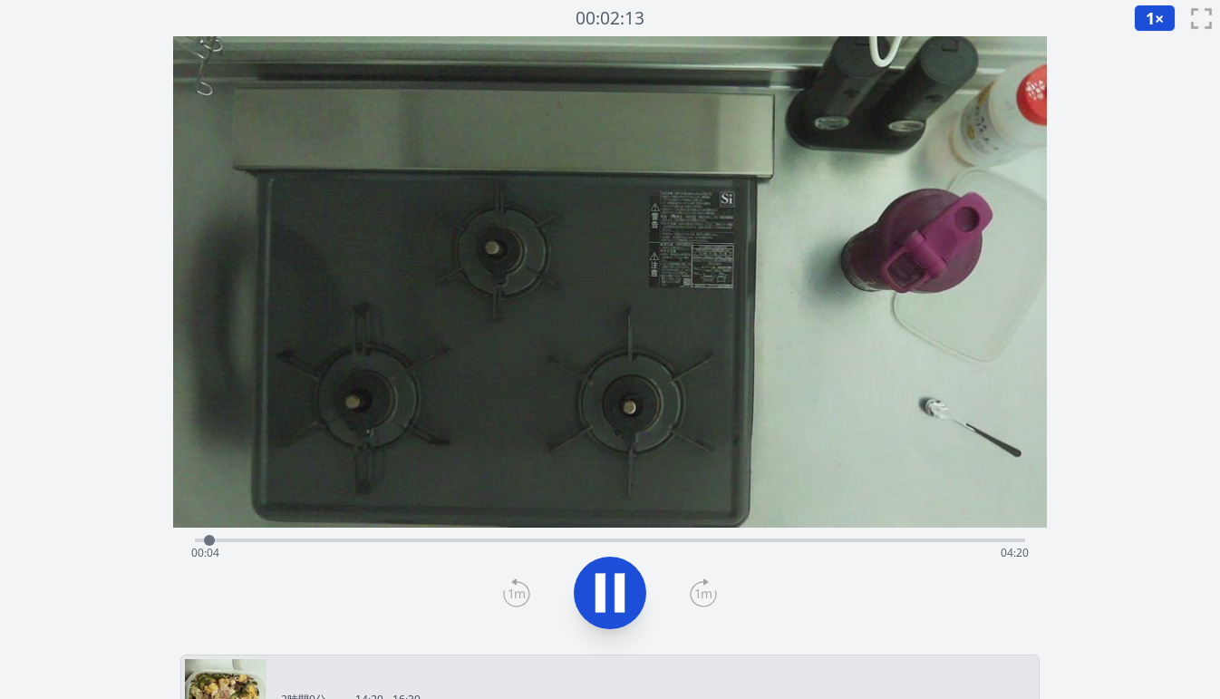
click at [709, 598] on icon at bounding box center [703, 592] width 27 height 29
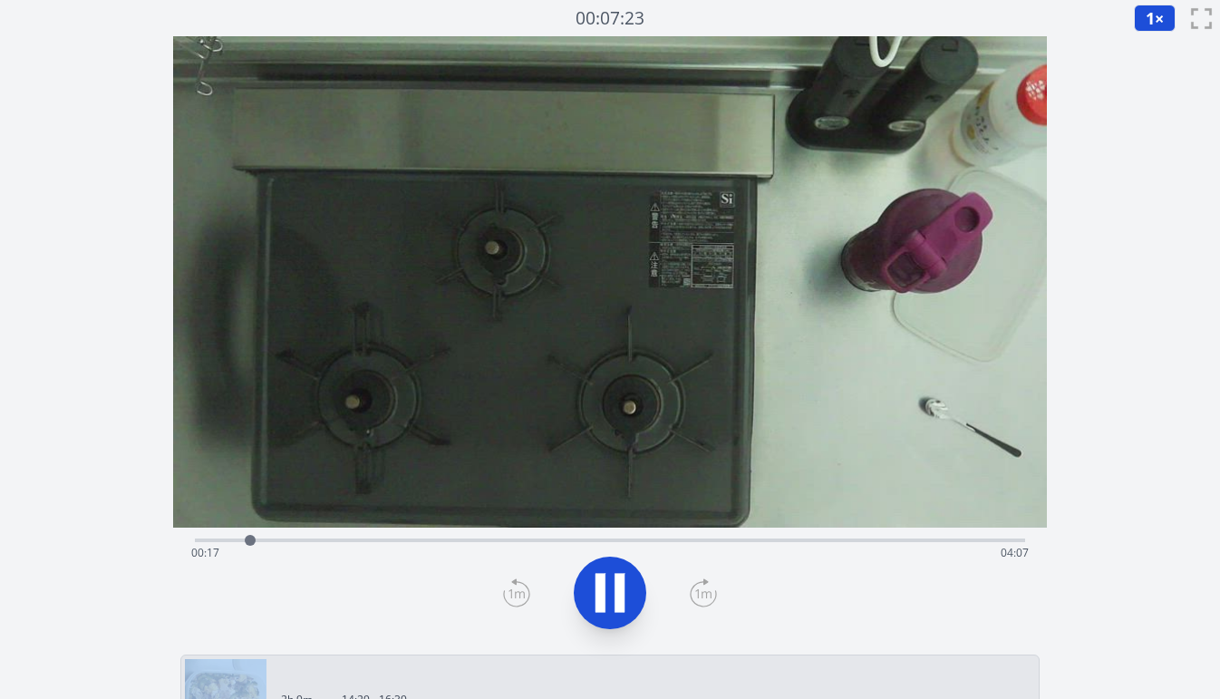
click at [709, 598] on icon at bounding box center [703, 592] width 27 height 29
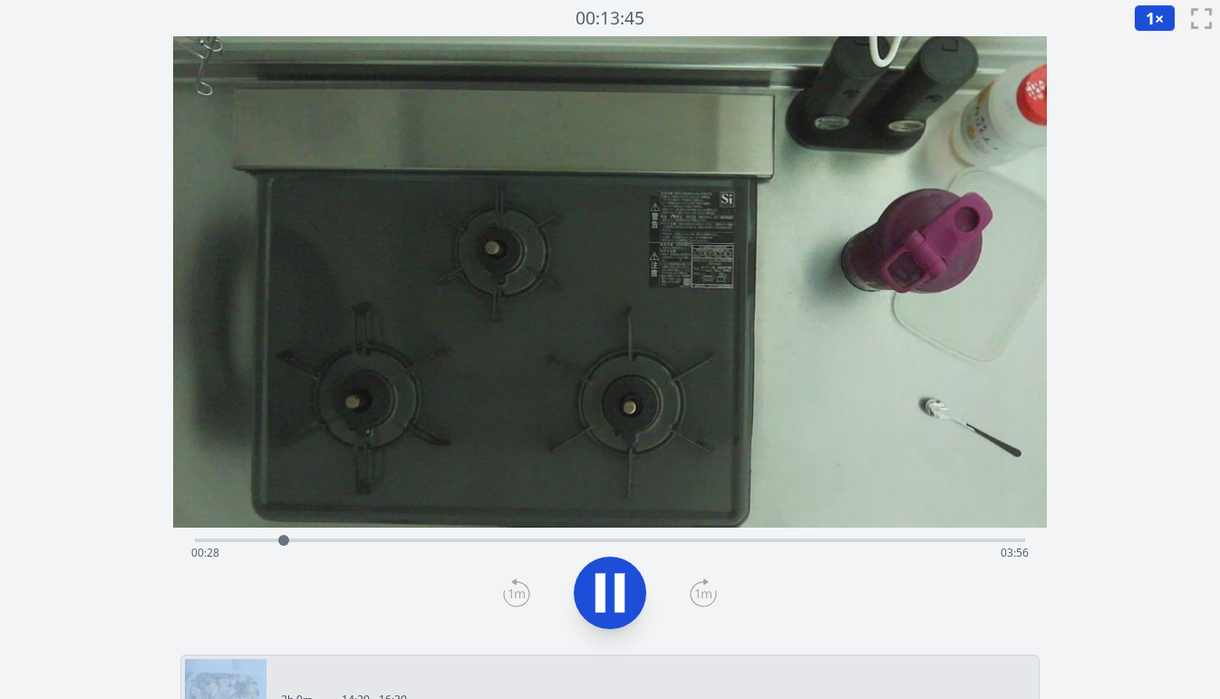
click at [709, 598] on icon at bounding box center [703, 592] width 27 height 29
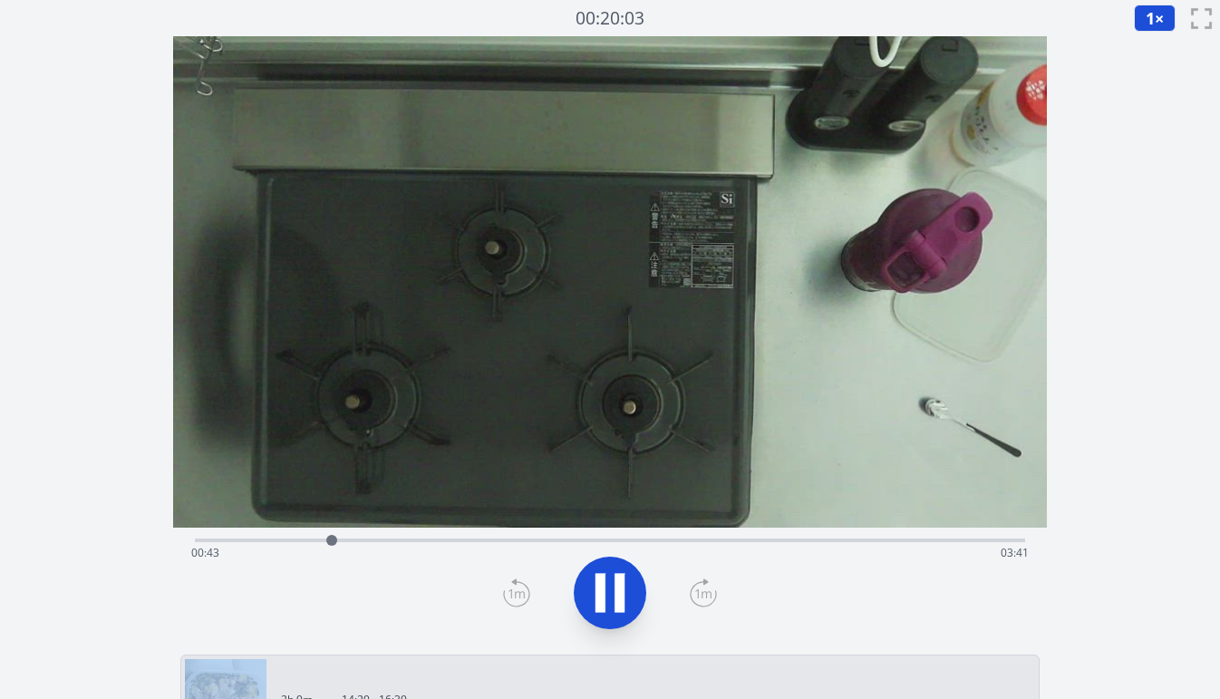
click at [709, 598] on icon at bounding box center [703, 592] width 27 height 29
click at [704, 600] on icon at bounding box center [703, 592] width 27 height 29
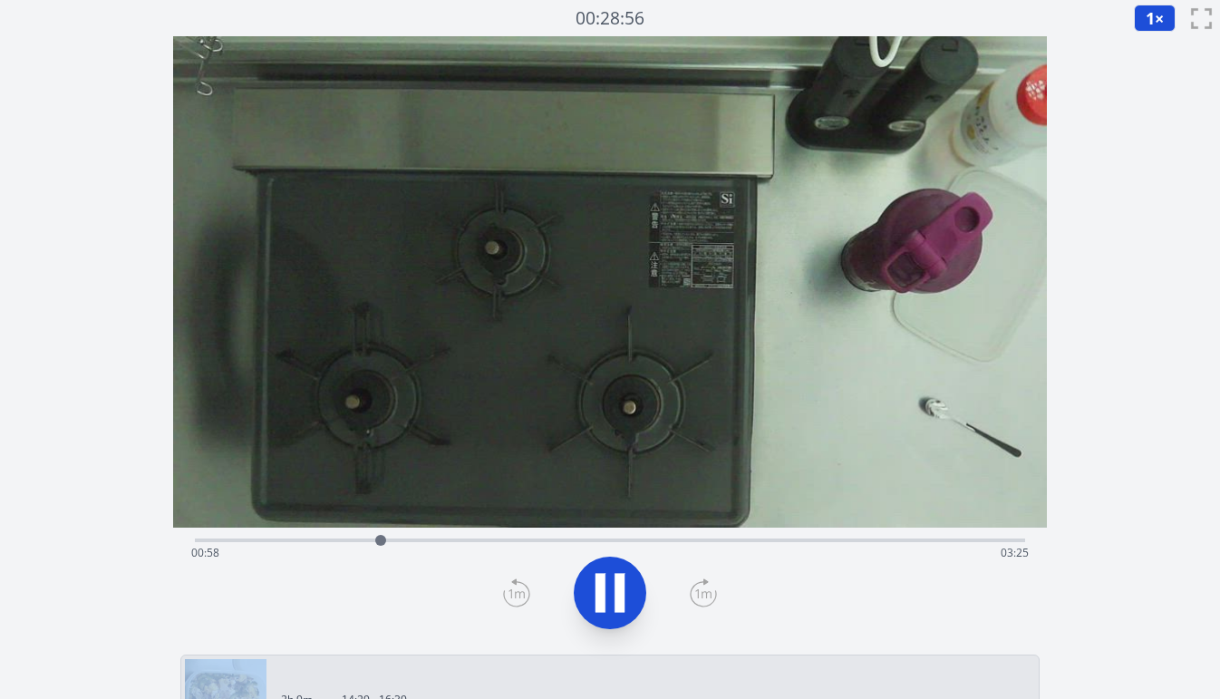
click at [704, 600] on icon at bounding box center [703, 592] width 27 height 29
click at [516, 593] on icon at bounding box center [516, 592] width 27 height 29
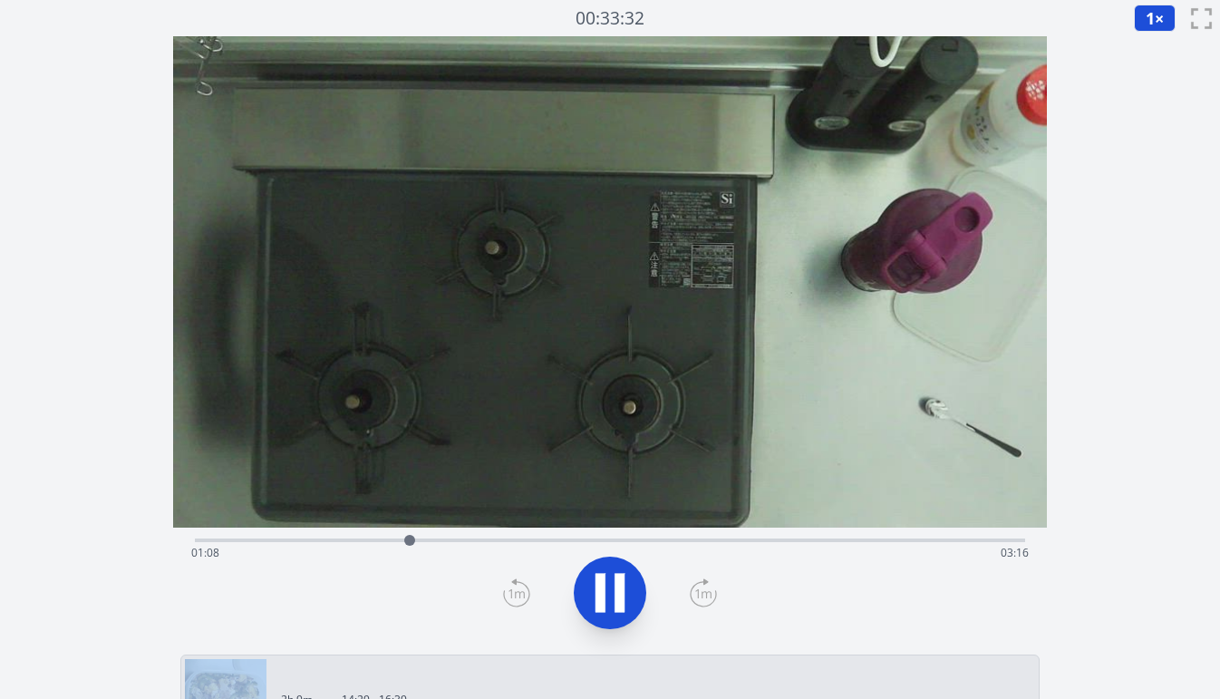
click at [516, 593] on icon at bounding box center [516, 592] width 27 height 29
click at [466, 543] on div "Time elapsed: 01:18 Time remaining: 03:06" at bounding box center [609, 552] width 837 height 29
click at [523, 545] on div "Time elapsed: 01:26 Time remaining: 02:57" at bounding box center [609, 552] width 837 height 29
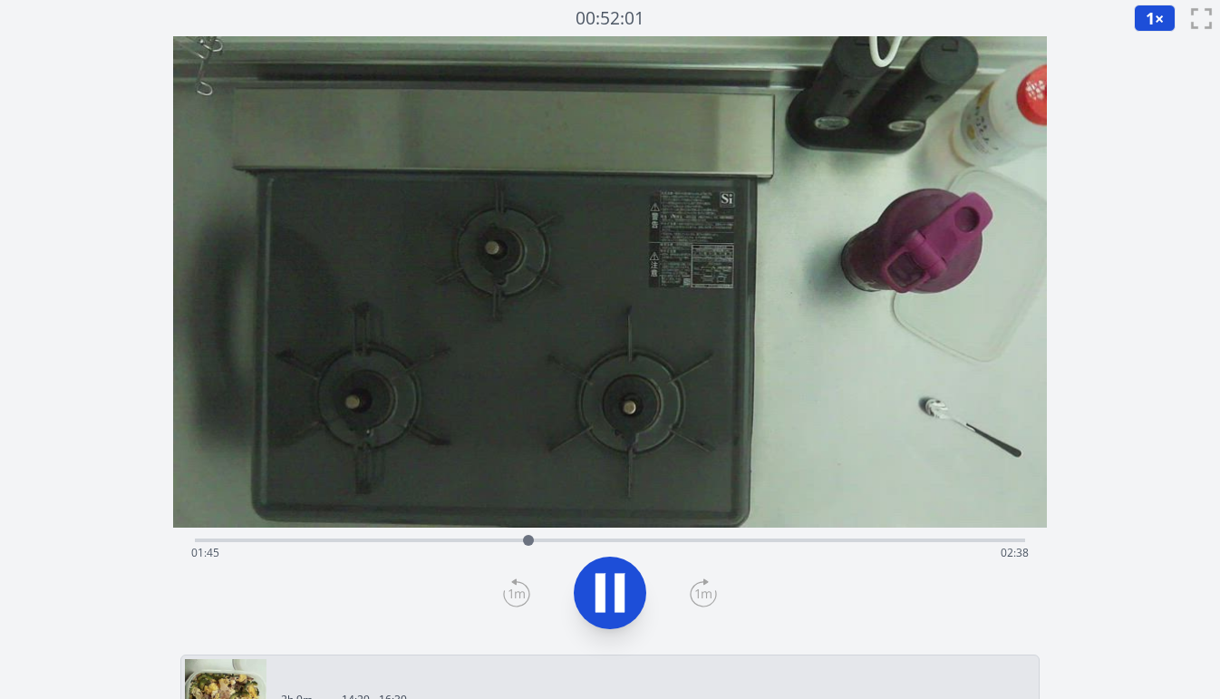
click at [480, 536] on div "Time elapsed: 01:45 Time remaining: 02:38" at bounding box center [610, 538] width 830 height 22
click at [413, 536] on div "Time elapsed: 01:30 Time remaining: 02:53" at bounding box center [610, 538] width 830 height 22
click at [370, 536] on div "Time elapsed: 01:09 Time remaining: 03:14" at bounding box center [610, 538] width 830 height 22
click at [352, 536] on div "Time elapsed: 00:56 Time remaining: 03:28" at bounding box center [610, 538] width 830 height 22
click at [371, 538] on div "Time elapsed: 00:50 Time remaining: 03:33" at bounding box center [609, 552] width 837 height 29
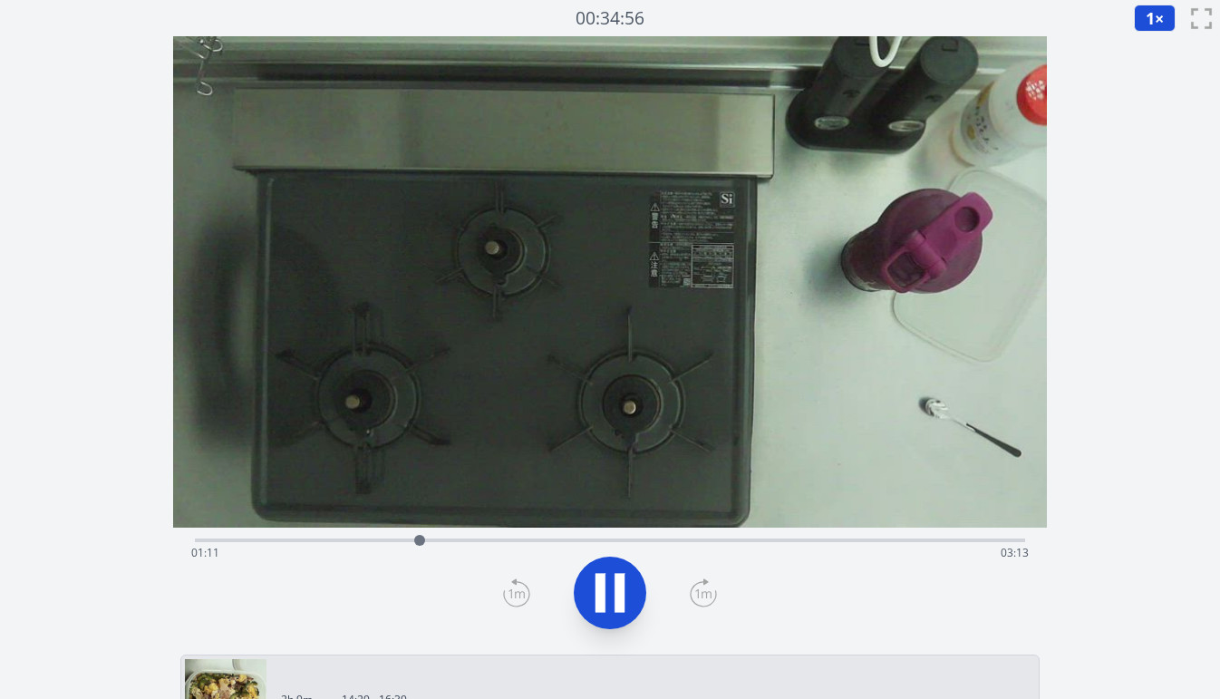
click at [363, 540] on div "Time elapsed: 01:11 Time remaining: 03:13" at bounding box center [609, 552] width 837 height 29
click at [344, 539] on div "Time elapsed: 00:54 Time remaining: 03:30" at bounding box center [609, 552] width 837 height 29
click at [363, 537] on div "Time elapsed: 00:48 Time remaining: 03:35" at bounding box center [610, 538] width 830 height 22
click at [376, 540] on div at bounding box center [364, 539] width 27 height 27
click at [394, 541] on div "Time elapsed: 00:58 Time remaining: 03:26" at bounding box center [609, 552] width 837 height 29
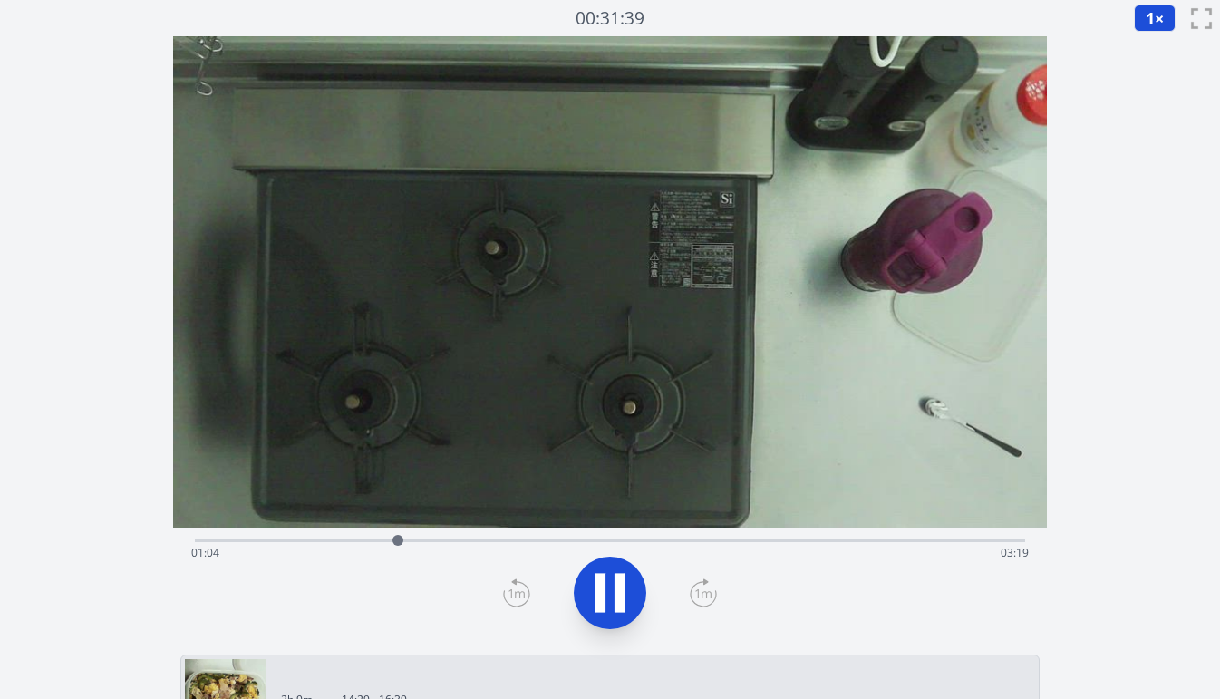
click at [411, 540] on div "Time elapsed: 01:04 Time remaining: 03:19" at bounding box center [609, 552] width 837 height 29
click at [429, 536] on div "Time elapsed: 01:09 Time remaining: 03:14" at bounding box center [610, 538] width 830 height 22
click at [420, 537] on div at bounding box center [433, 539] width 27 height 27
click at [421, 538] on div at bounding box center [421, 539] width 27 height 27
click at [306, 538] on div "Time elapsed: 01:13 Time remaining: 03:10" at bounding box center [609, 552] width 837 height 29
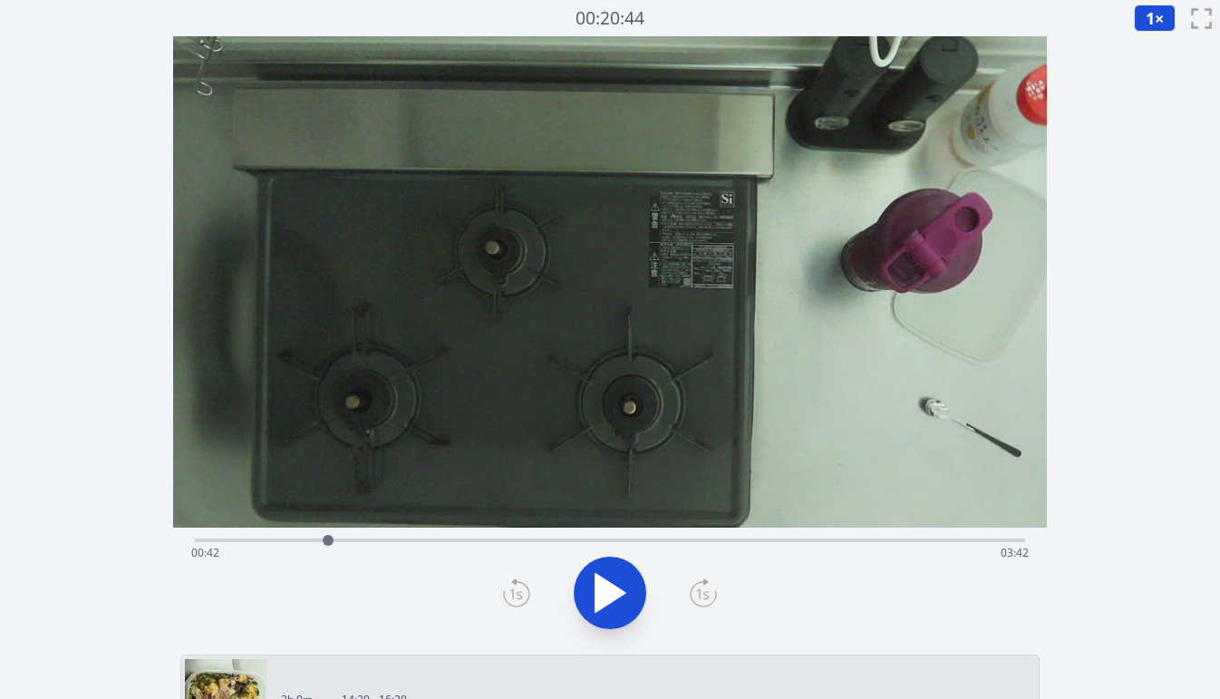
click at [338, 540] on div at bounding box center [327, 539] width 27 height 27
click at [453, 537] on div "Time elapsed: 00:49 Time remaining: 03:34" at bounding box center [610, 538] width 830 height 22
click at [468, 542] on div at bounding box center [456, 539] width 27 height 27
click at [454, 542] on div "Time elapsed: 01:27 Time remaining: 02:57" at bounding box center [609, 552] width 837 height 29
click at [442, 543] on div at bounding box center [454, 539] width 27 height 27
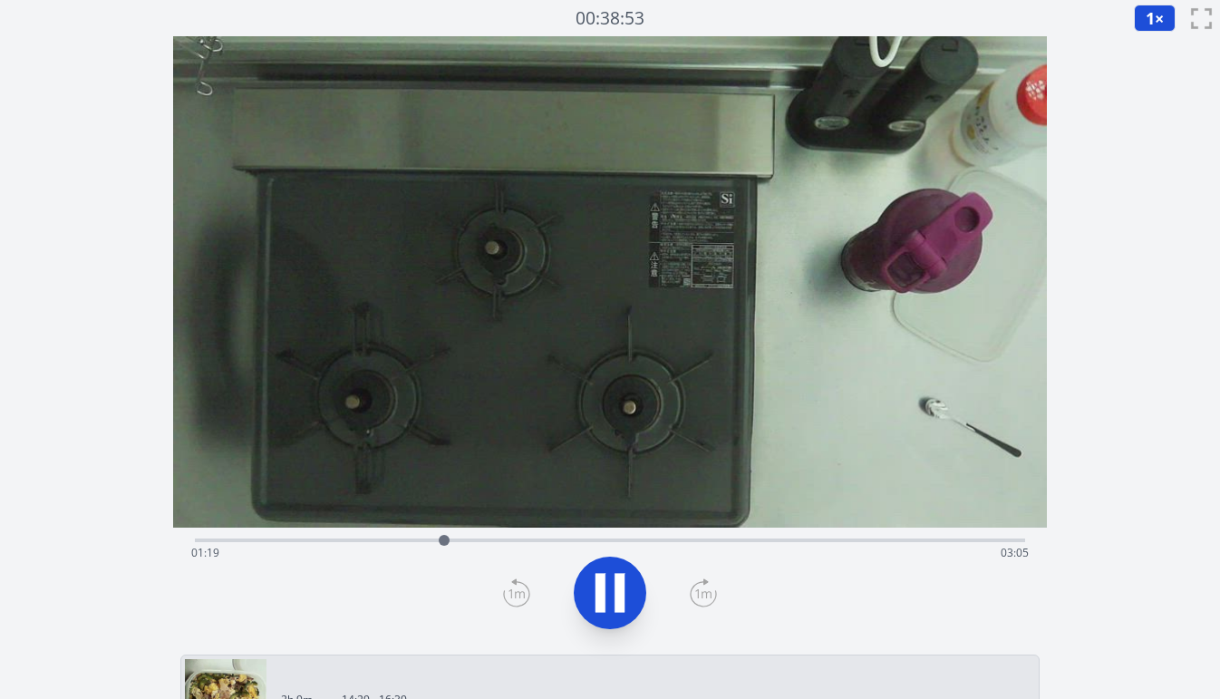
click at [429, 543] on div "Time elapsed: 01:19 Time remaining: 03:05" at bounding box center [609, 552] width 837 height 29
click at [421, 542] on div at bounding box center [433, 539] width 27 height 27
click at [402, 536] on div "Time elapsed: 01:14 Time remaining: 03:09" at bounding box center [610, 538] width 830 height 22
click at [363, 538] on div "Time elapsed: 01:07 Time remaining: 03:16" at bounding box center [609, 552] width 837 height 29
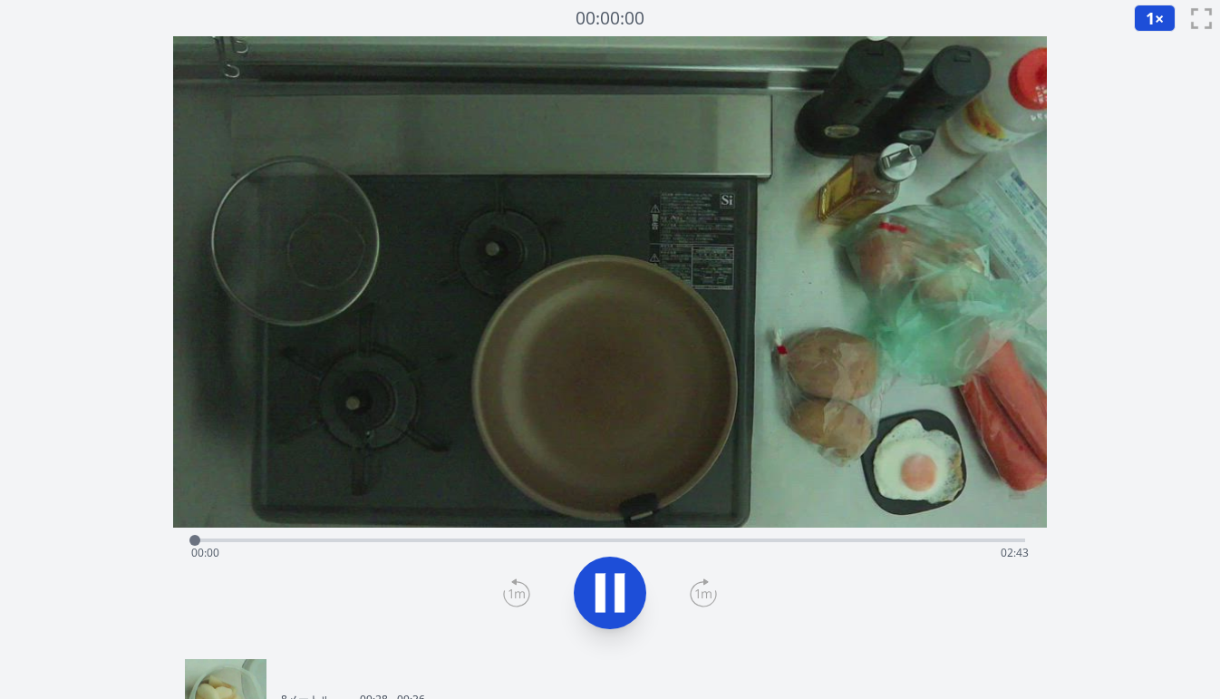
click at [496, 538] on div "経過時間: 00:00 残り時間: 02:43" at bounding box center [609, 552] width 837 height 29
click at [520, 543] on div "経過時間: 00:59 残り時間: 01:44" at bounding box center [609, 552] width 837 height 29
click at [557, 539] on div "経過時間: 01:03 残り時間: 01:40" at bounding box center [609, 552] width 837 height 29
click at [655, 526] on video at bounding box center [609, 281] width 873 height 491
click at [698, 546] on div "経過時間: 01:16 残り時間: 01:27" at bounding box center [609, 552] width 837 height 29
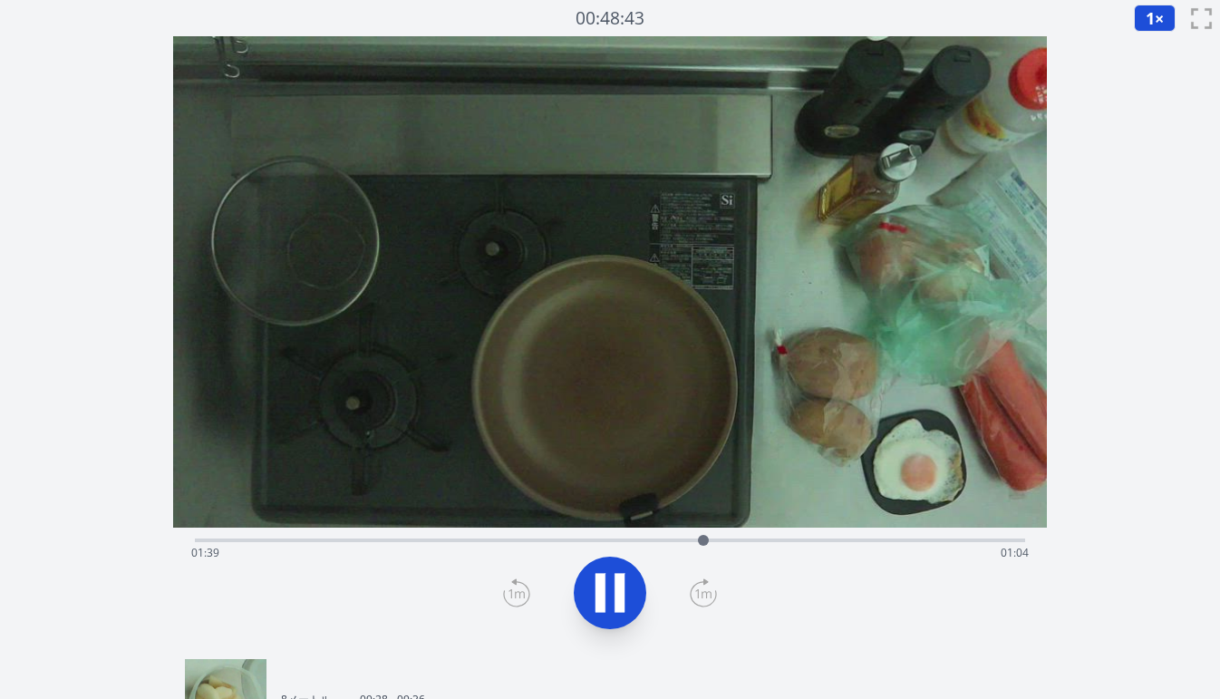
click at [536, 536] on div "経過時間: 01:39 残り時間: 01:04" at bounding box center [610, 538] width 830 height 22
click at [495, 543] on div "経過時間: 01:07 残り時間: 01:36" at bounding box center [609, 552] width 837 height 29
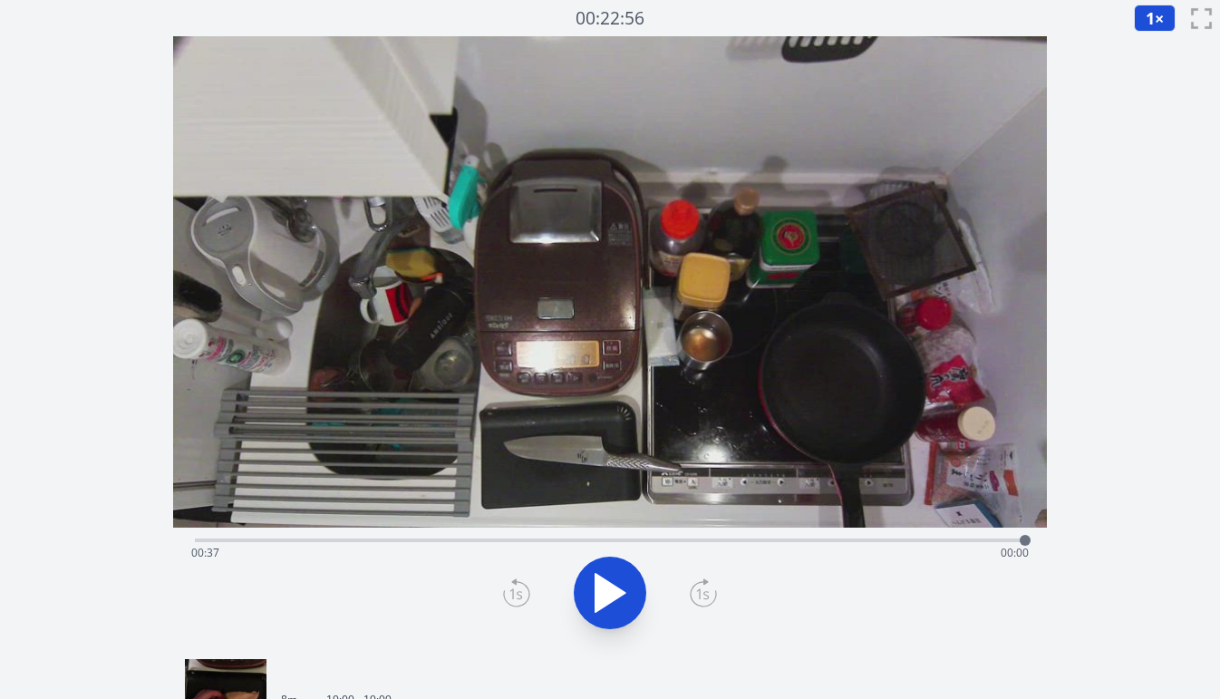
click at [401, 540] on div "Time elapsed: 00:37 Time remaining: 00:00" at bounding box center [609, 552] width 837 height 29
click at [484, 535] on div "Time elapsed: 00:09 Time remaining: 00:29" at bounding box center [610, 538] width 830 height 22
